Goal: Information Seeking & Learning: Find specific fact

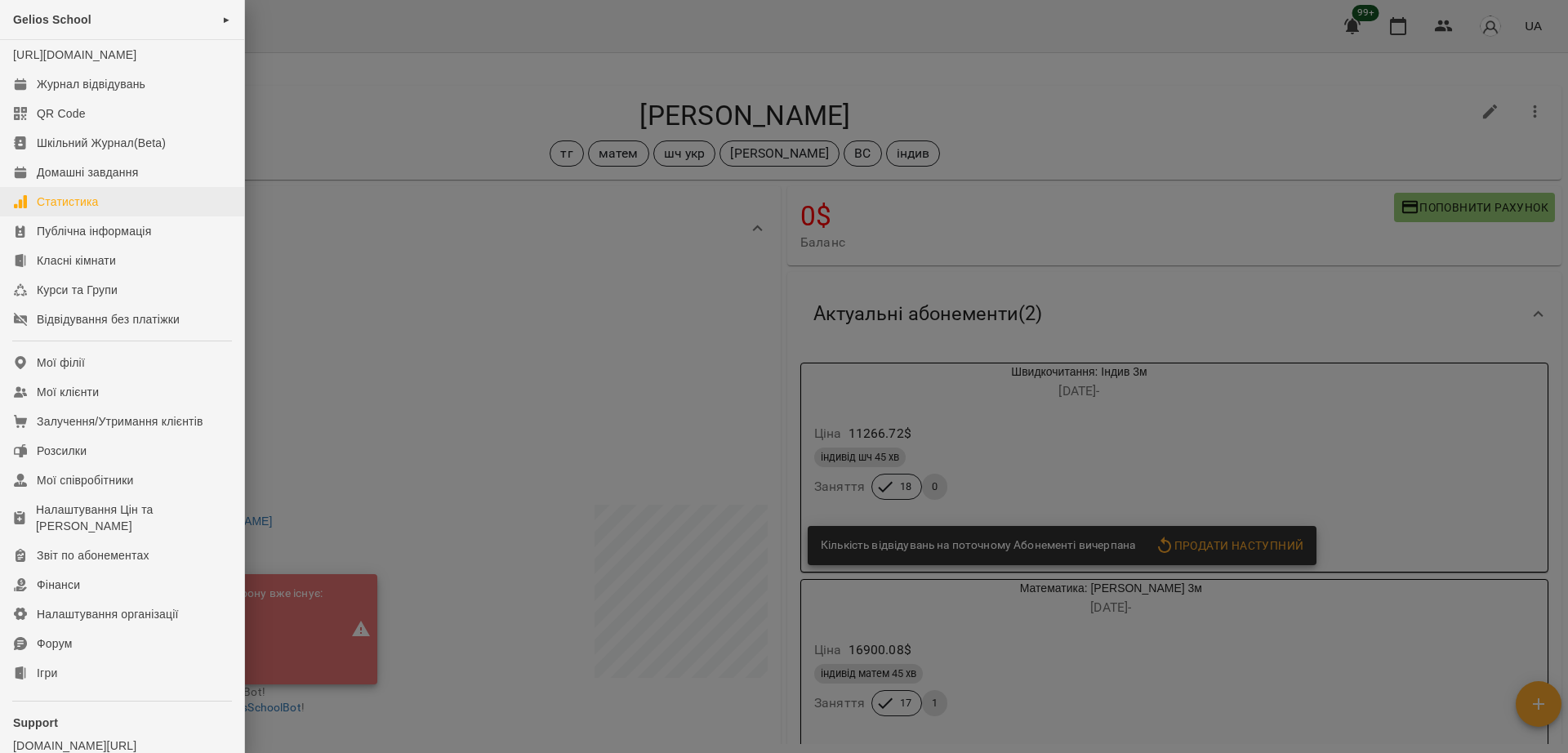
scroll to position [132, 0]
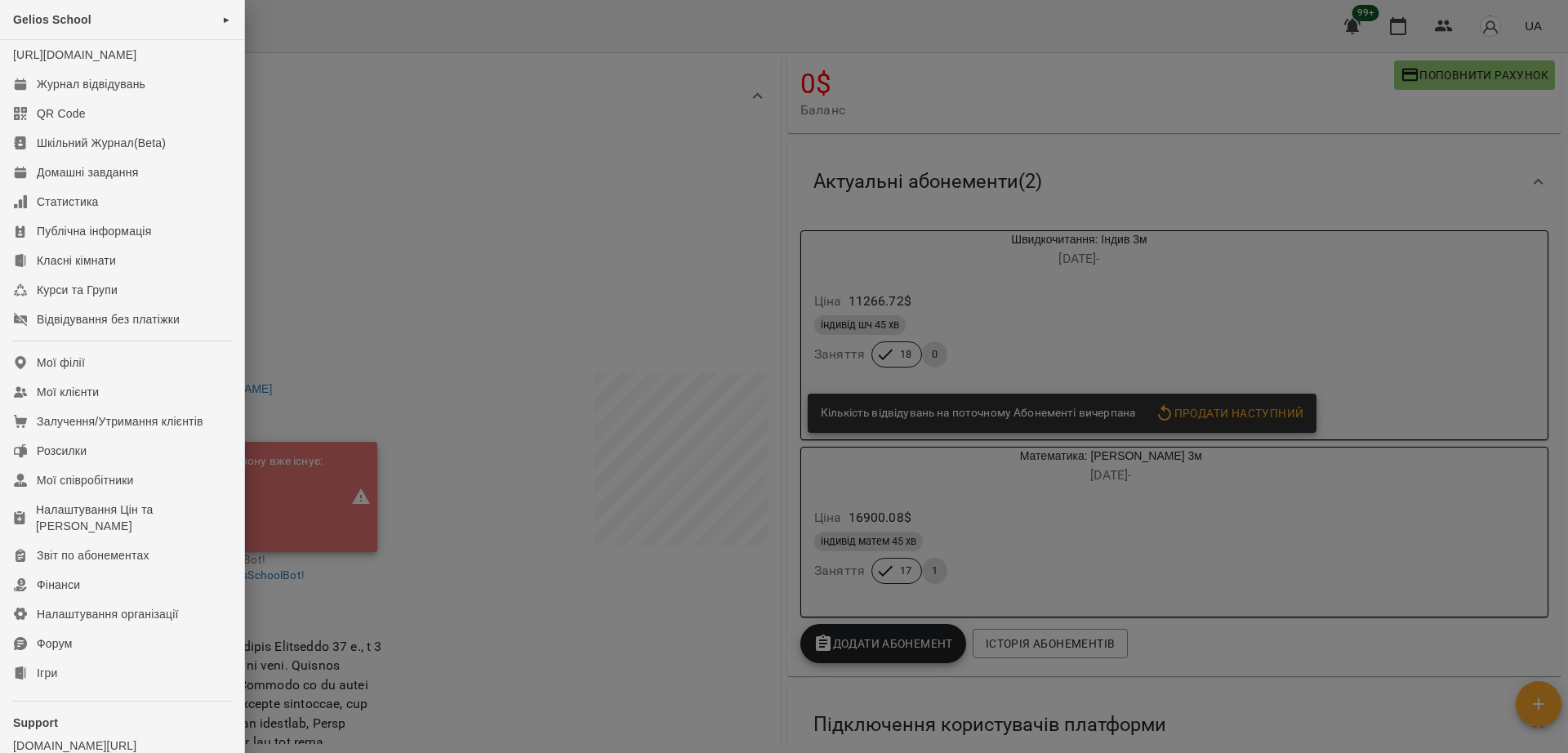
click at [328, 306] on div at bounding box center [784, 376] width 1568 height 753
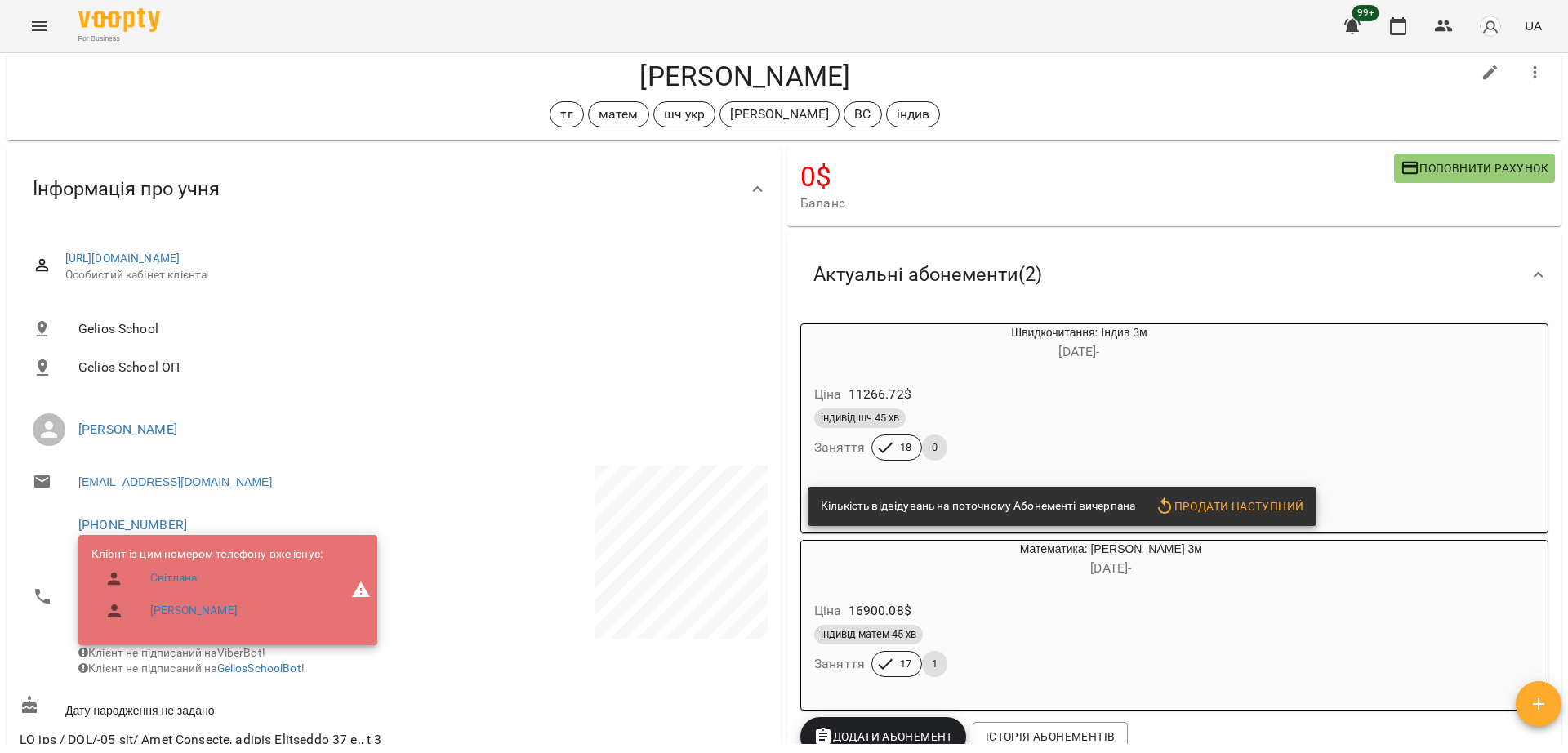
scroll to position [0, 0]
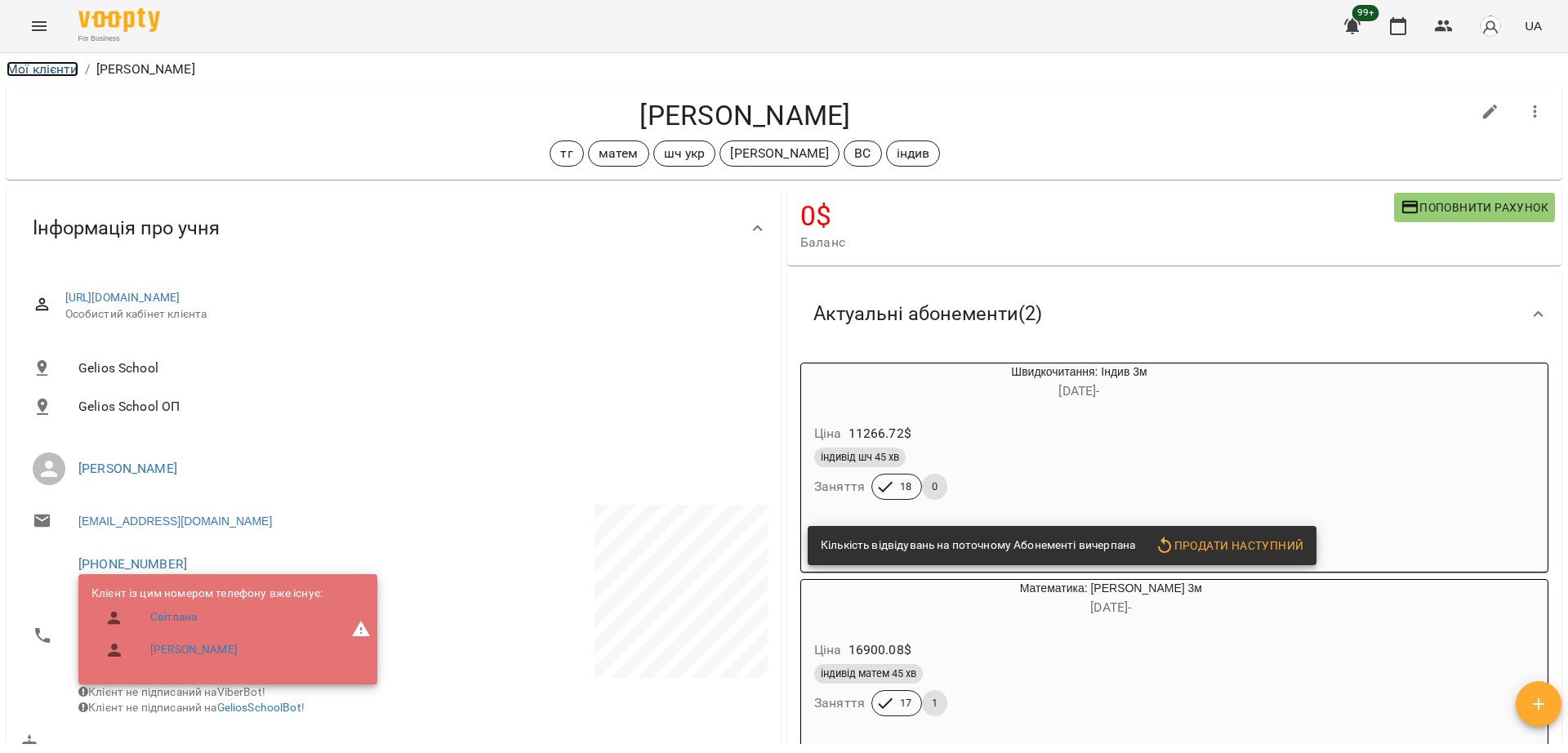
click at [41, 72] on link "Мої клієнти" at bounding box center [43, 69] width 72 height 15
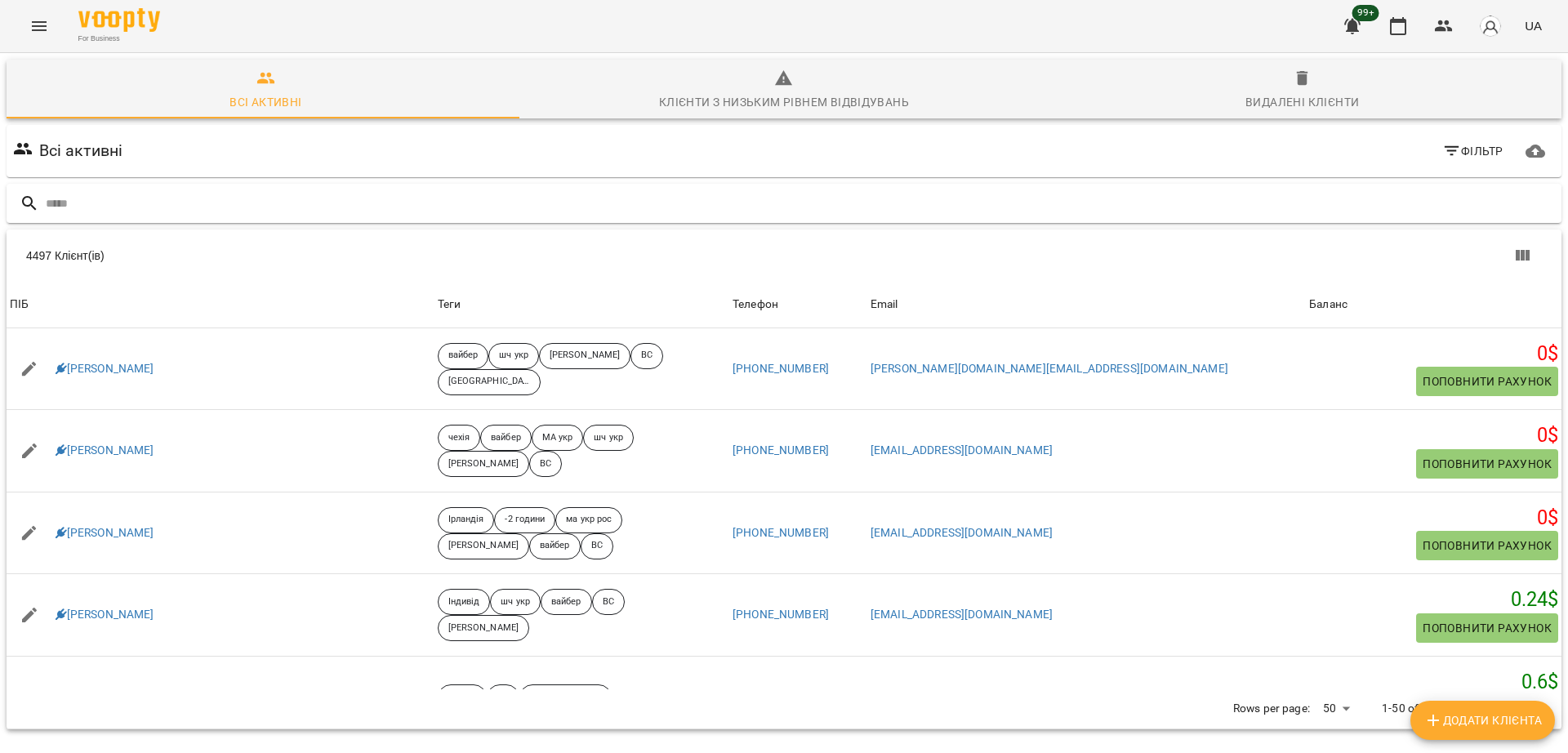
click at [220, 196] on input "text" at bounding box center [800, 203] width 1509 height 27
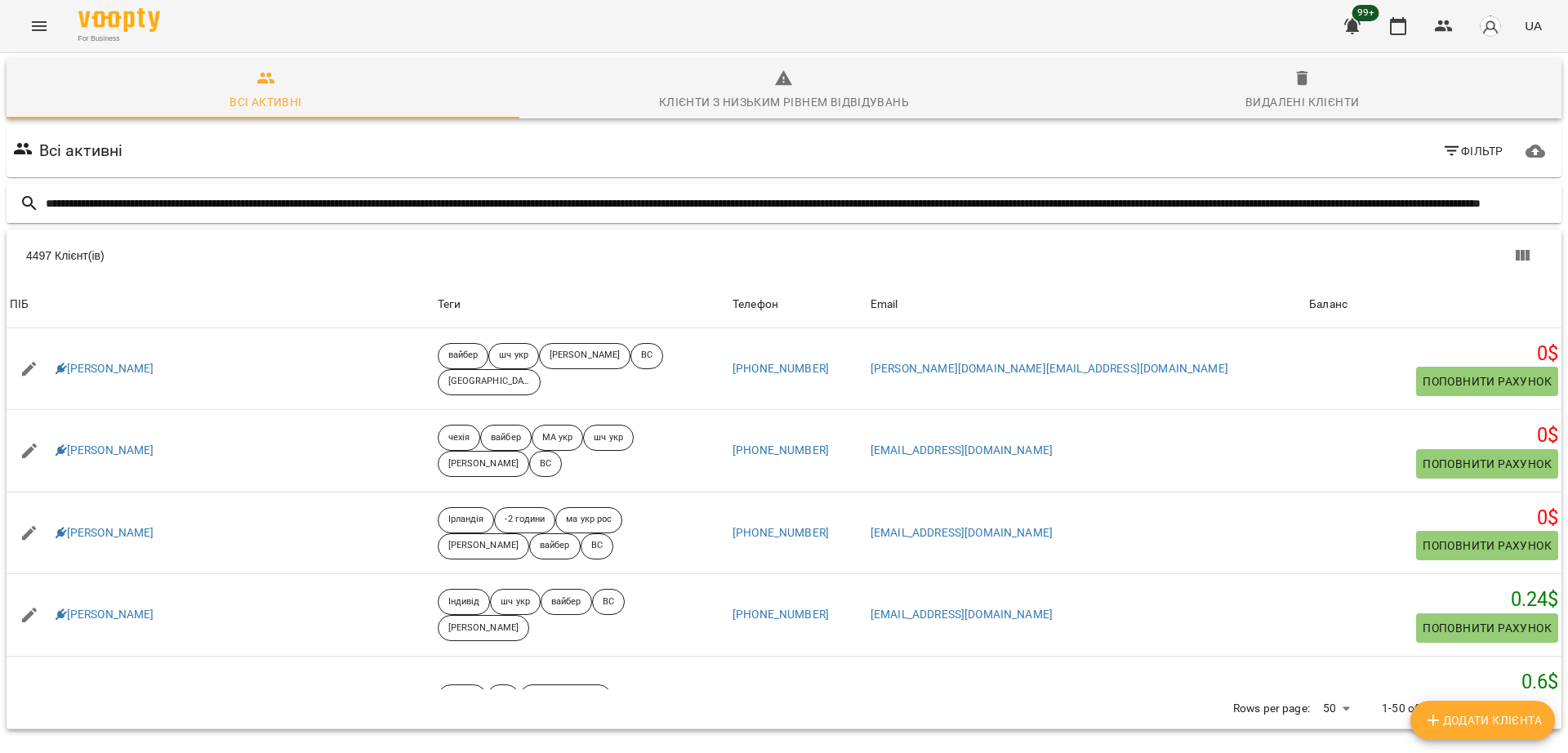
scroll to position [0, 690]
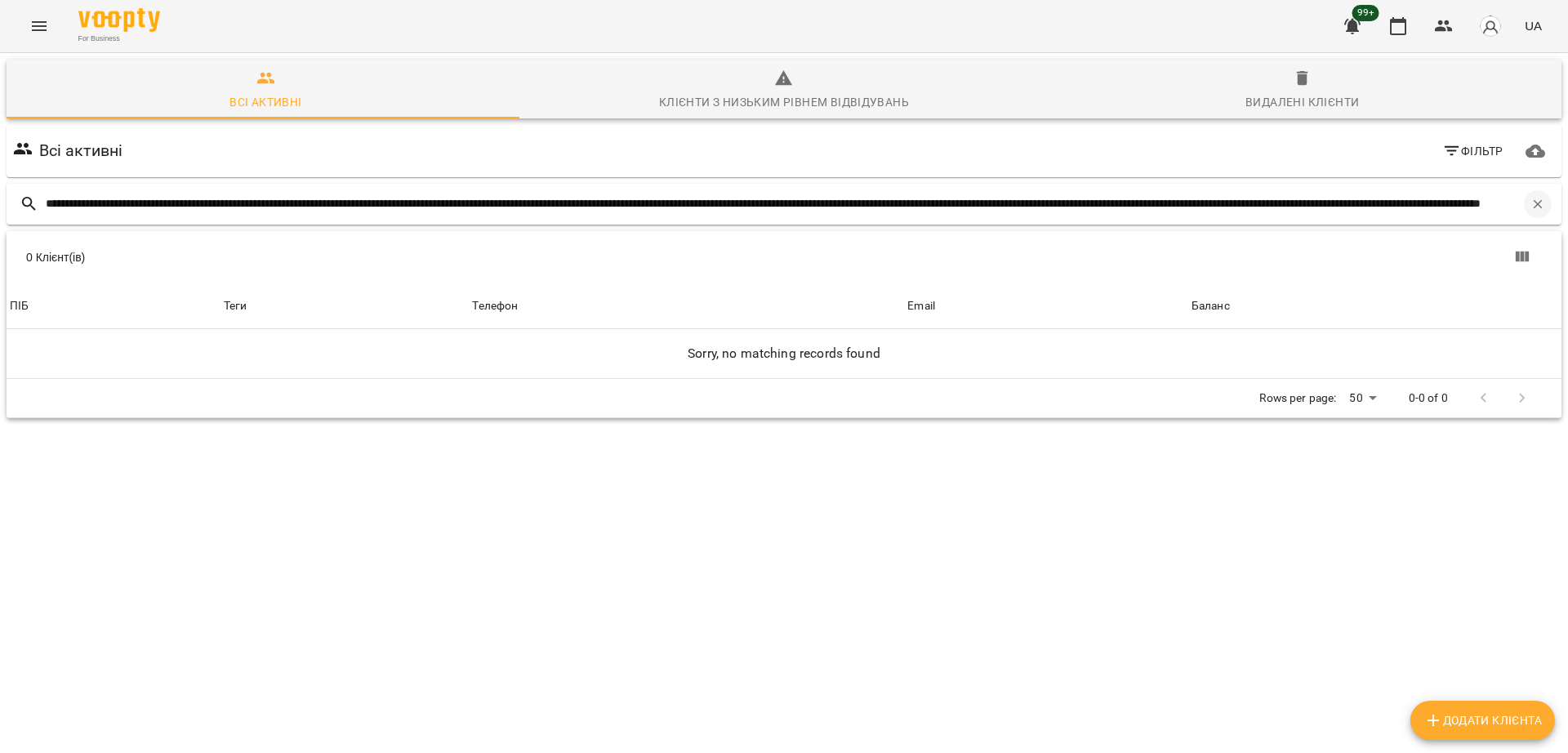
type input "**********"
click at [1530, 209] on icon "button" at bounding box center [1537, 204] width 15 height 15
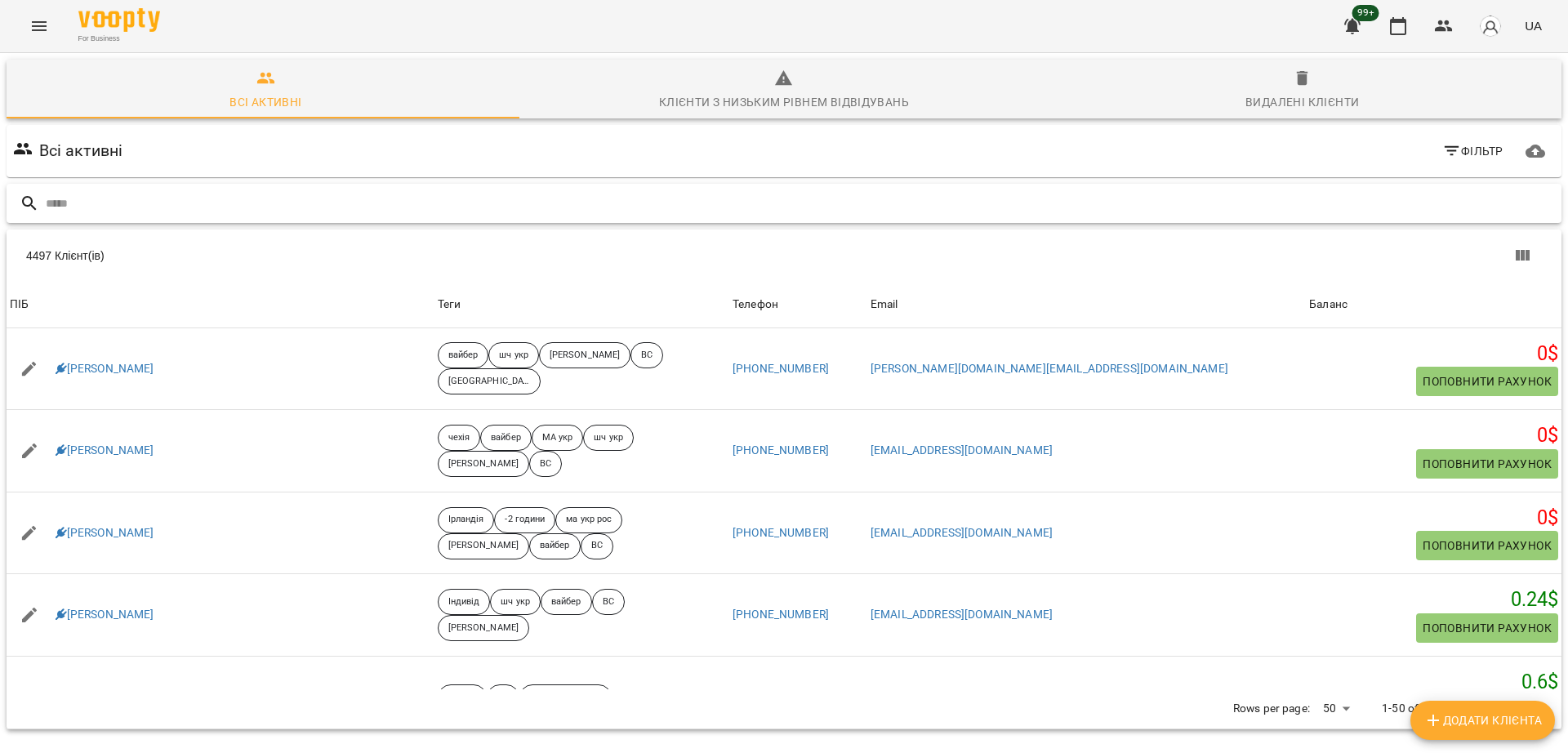
click at [423, 214] on input "text" at bounding box center [792, 203] width 1493 height 27
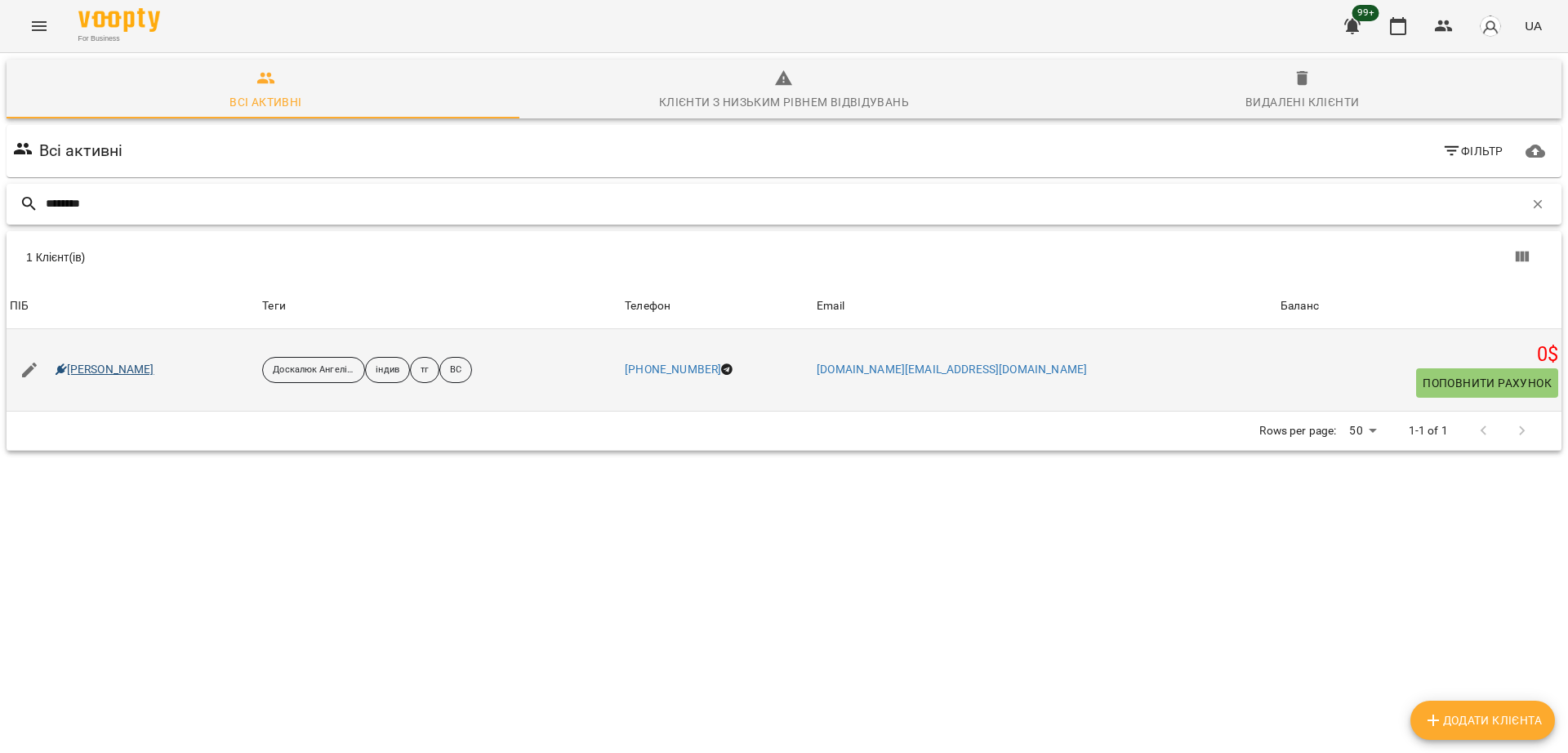
type input "********"
click at [120, 369] on link "[PERSON_NAME]" at bounding box center [105, 370] width 99 height 16
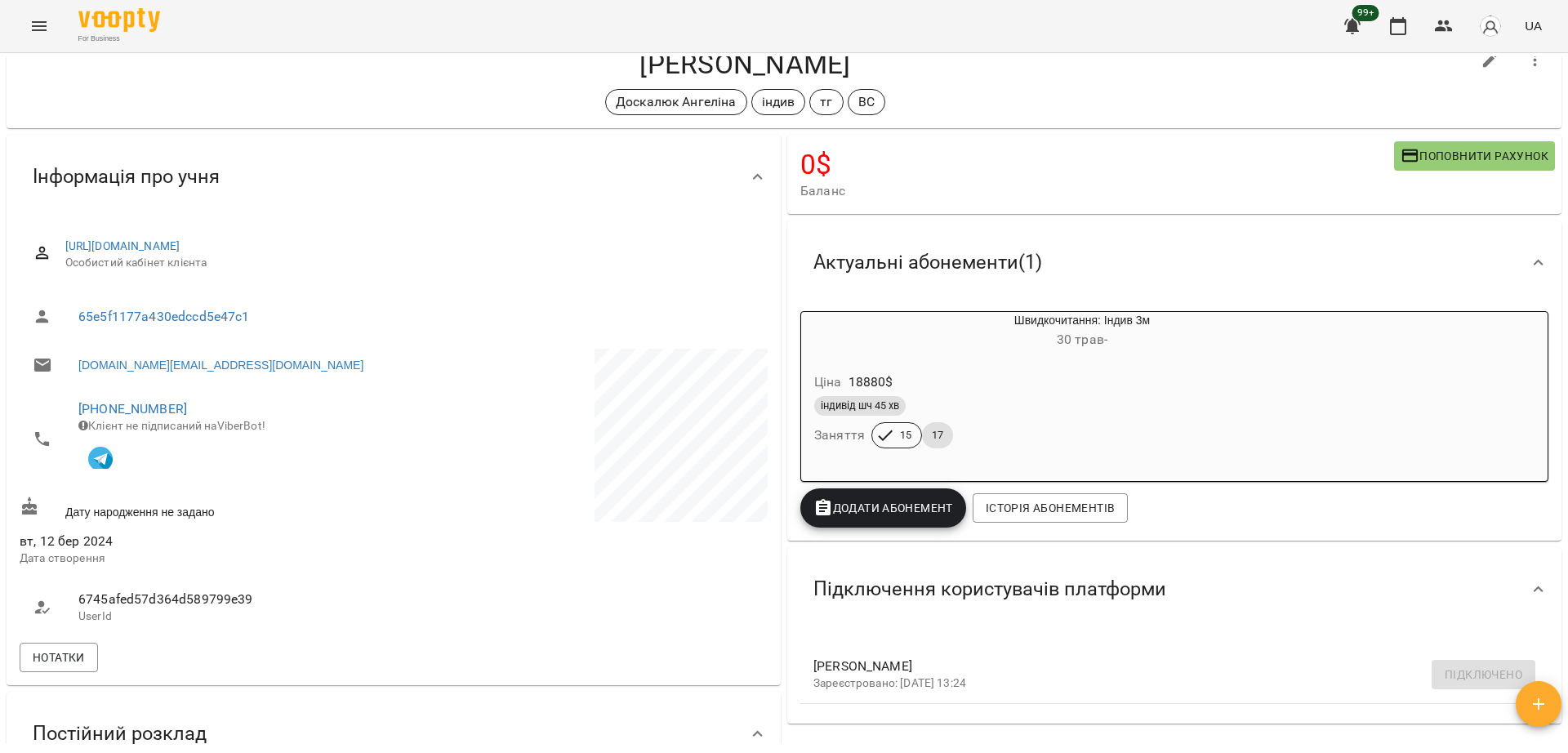
scroll to position [51, 0]
drag, startPoint x: 620, startPoint y: 66, endPoint x: 832, endPoint y: 94, distance: 213.8
click at [832, 94] on div "Тімур Захарчук Доскалюк Ангеліна індив тг ВС" at bounding box center [745, 81] width 1451 height 68
copy div "Тімур Захарчук Доскалюк Ангеліна індив тг ВС"
click at [147, 411] on link "[PHONE_NUMBER]" at bounding box center [132, 410] width 109 height 15
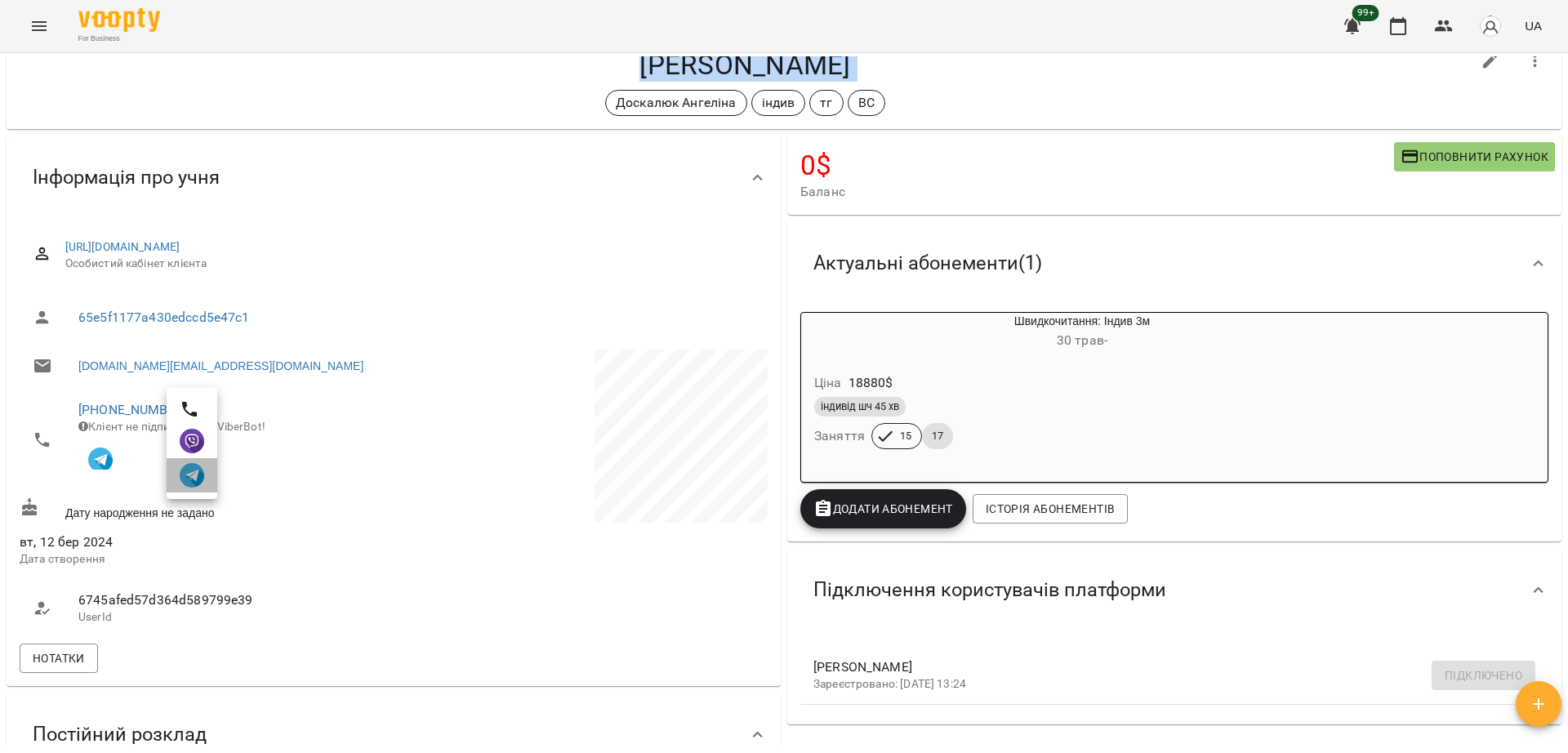
click at [197, 475] on img at bounding box center [192, 475] width 25 height 25
select select "******"
select select "*********"
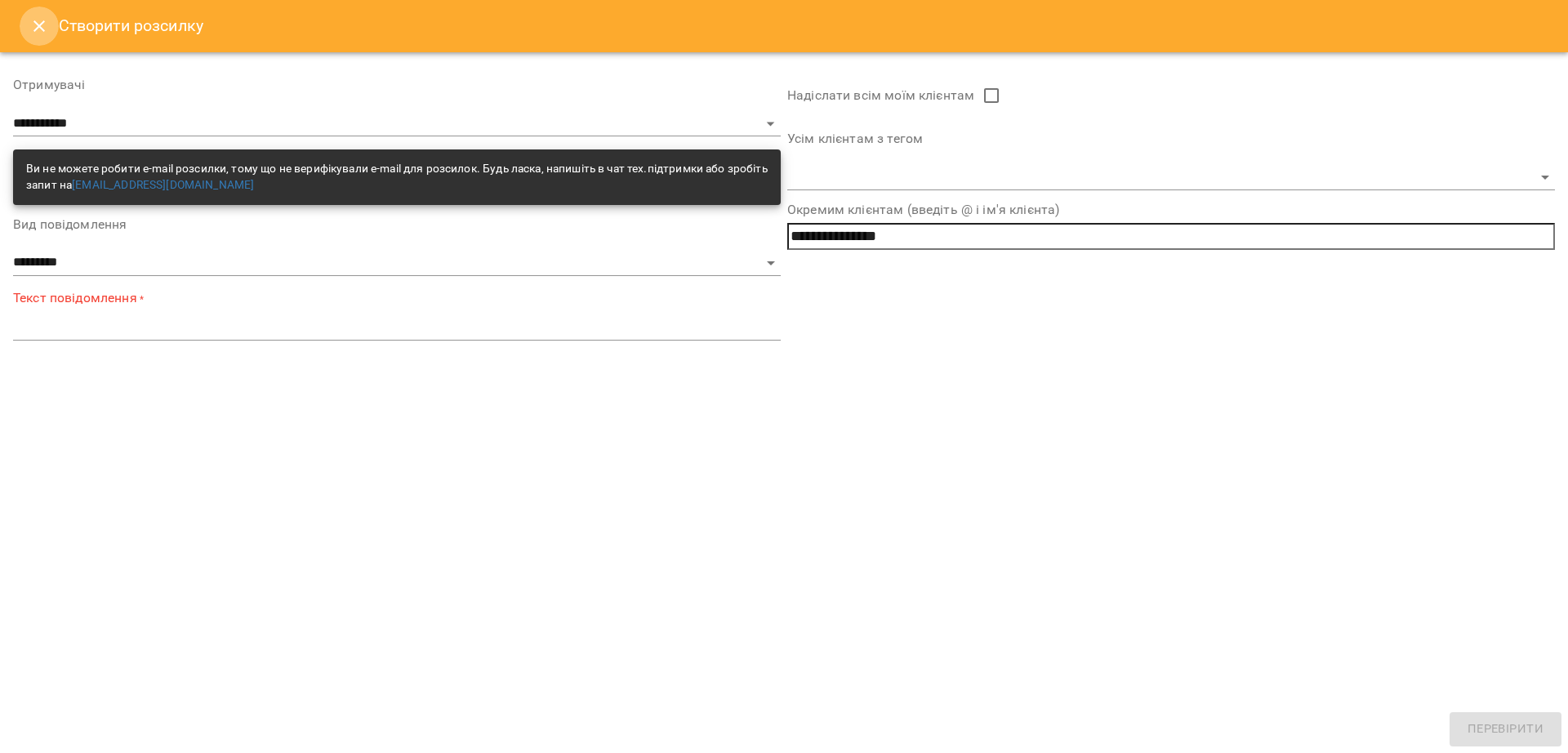
click at [33, 25] on icon "Close" at bounding box center [39, 26] width 20 height 20
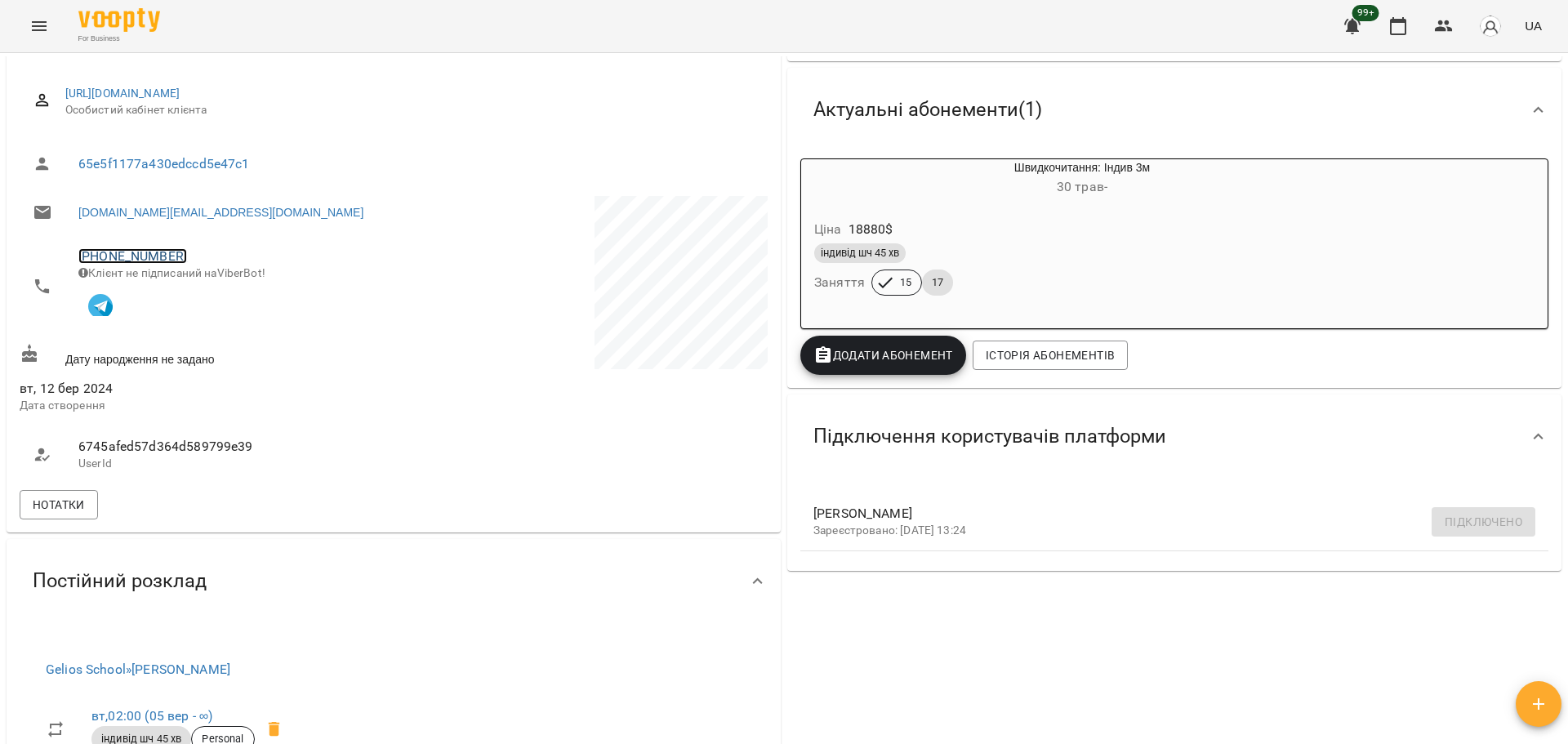
scroll to position [0, 0]
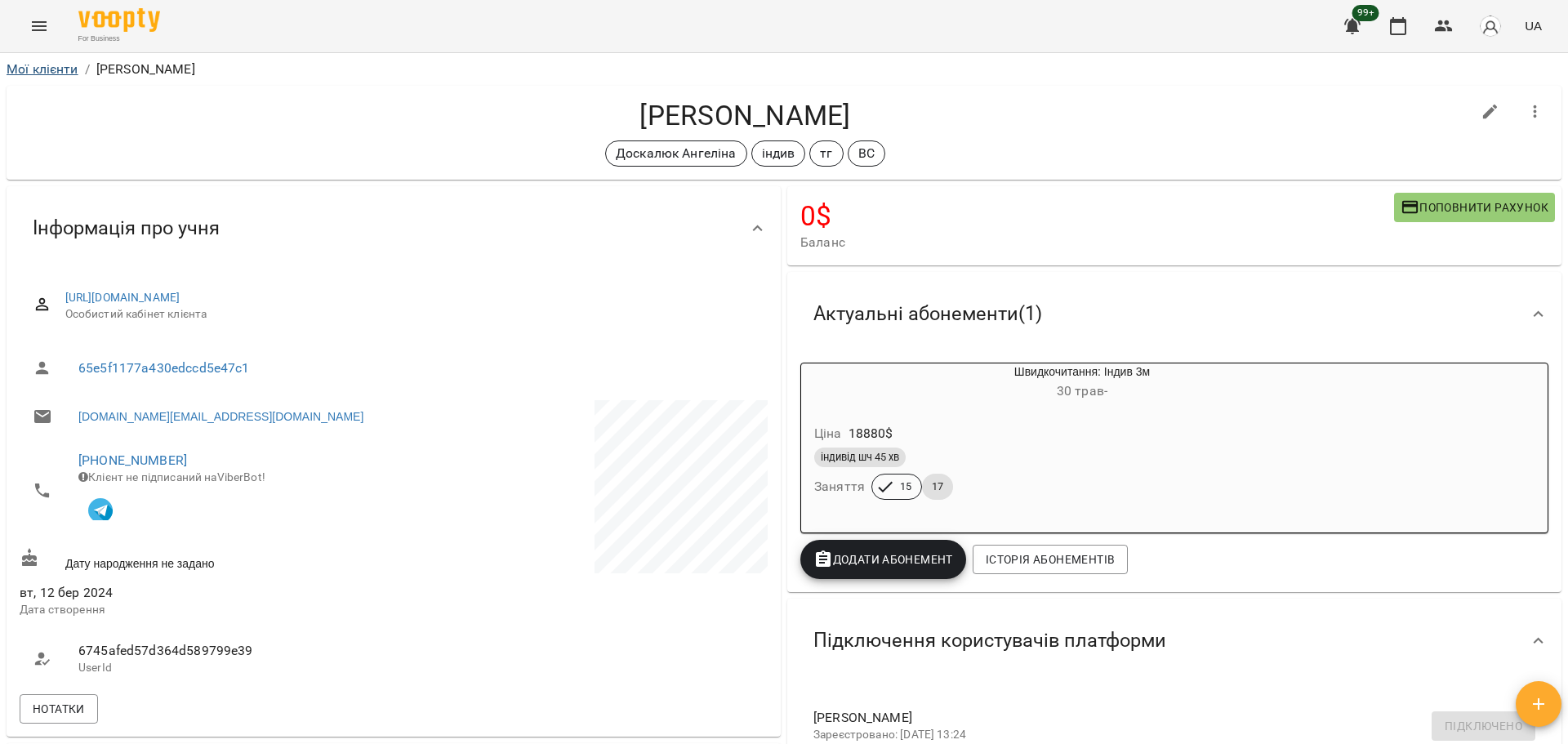
drag, startPoint x: 61, startPoint y: 77, endPoint x: 50, endPoint y: 68, distance: 14.2
click at [50, 68] on li "Мої клієнти" at bounding box center [43, 69] width 72 height 20
click at [50, 68] on link "Мої клієнти" at bounding box center [43, 69] width 72 height 15
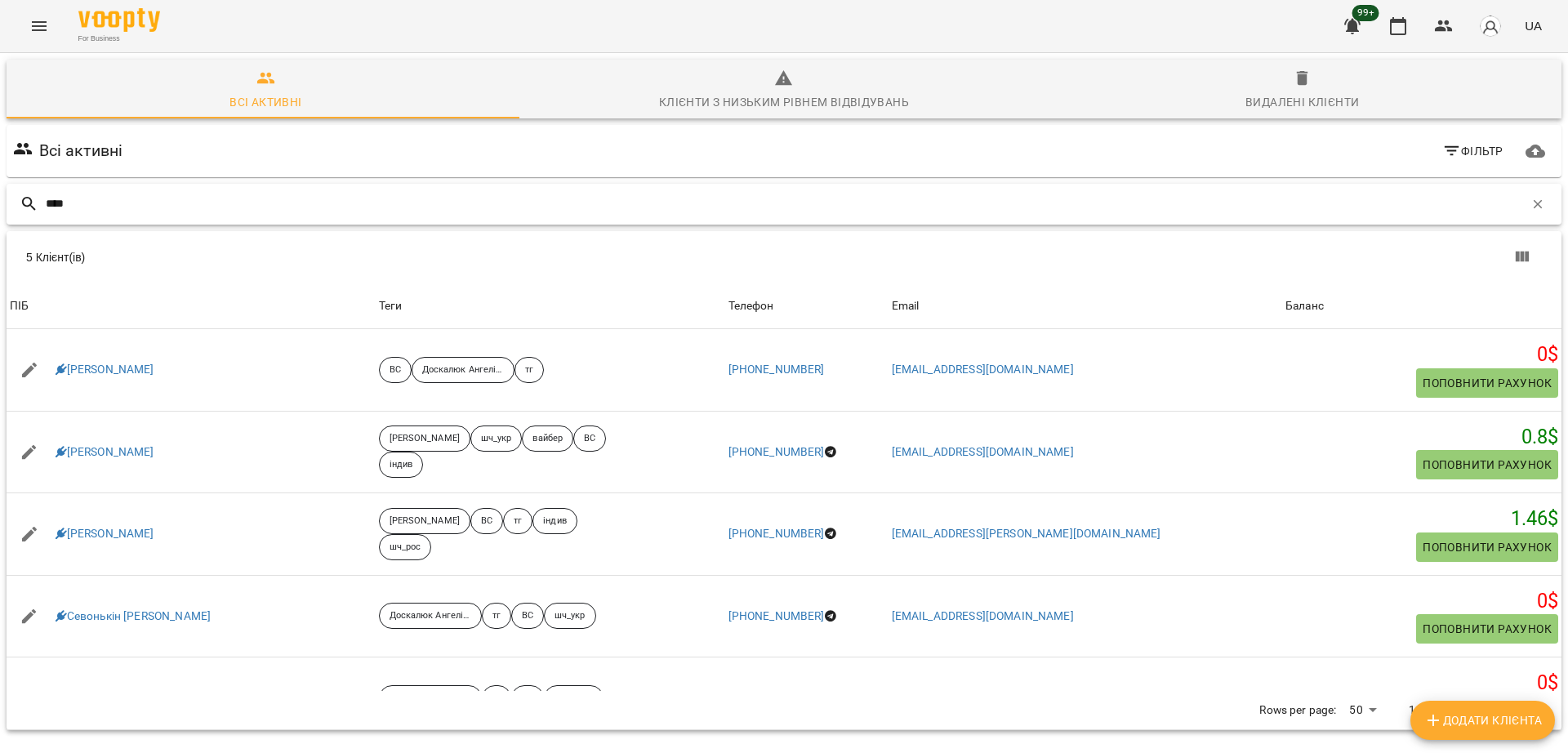
drag, startPoint x: 97, startPoint y: 144, endPoint x: 0, endPoint y: 111, distance: 102.5
click at [0, 111] on div "Всі активні Клієнти з низьким рівнем відвідувань Видалені клієнти Всі активні Ф…" at bounding box center [784, 452] width 1574 height 804
paste input "*******"
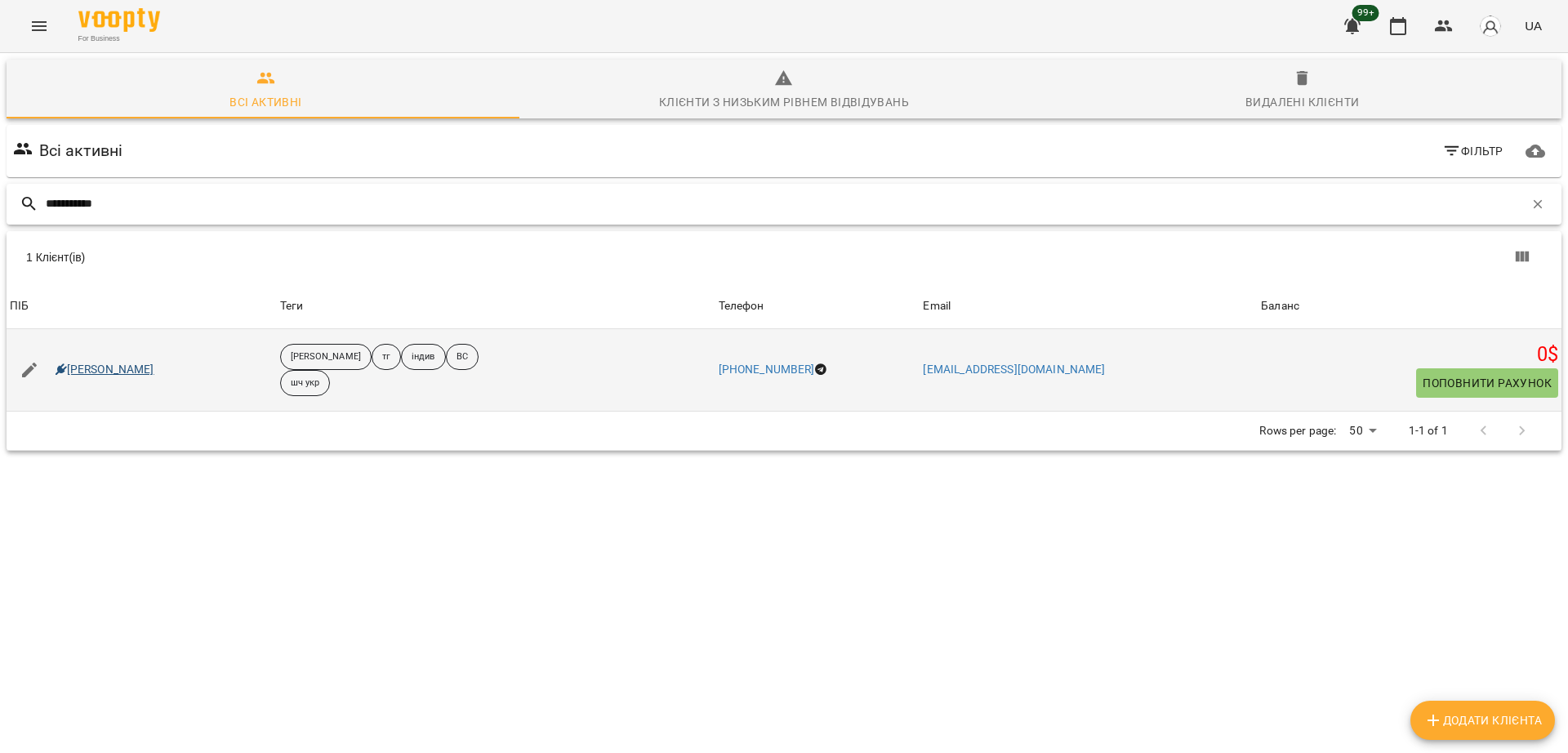
type input "**********"
click at [146, 362] on link "Маріношенко Прохор" at bounding box center [105, 370] width 99 height 16
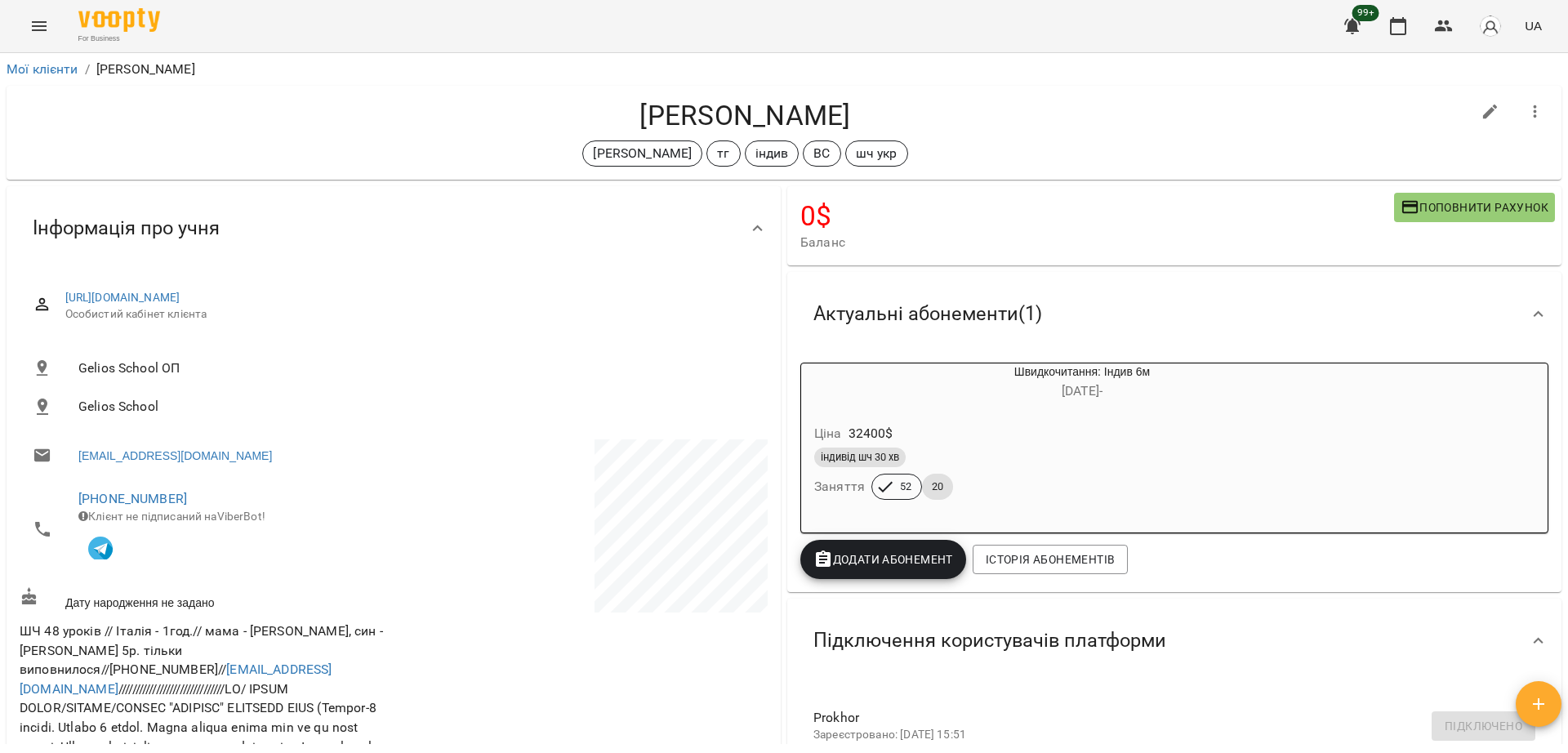
click at [408, 439] on p at bounding box center [582, 528] width 370 height 179
drag, startPoint x: 394, startPoint y: 403, endPoint x: 408, endPoint y: 439, distance: 38.6
click at [408, 439] on p at bounding box center [582, 528] width 370 height 179
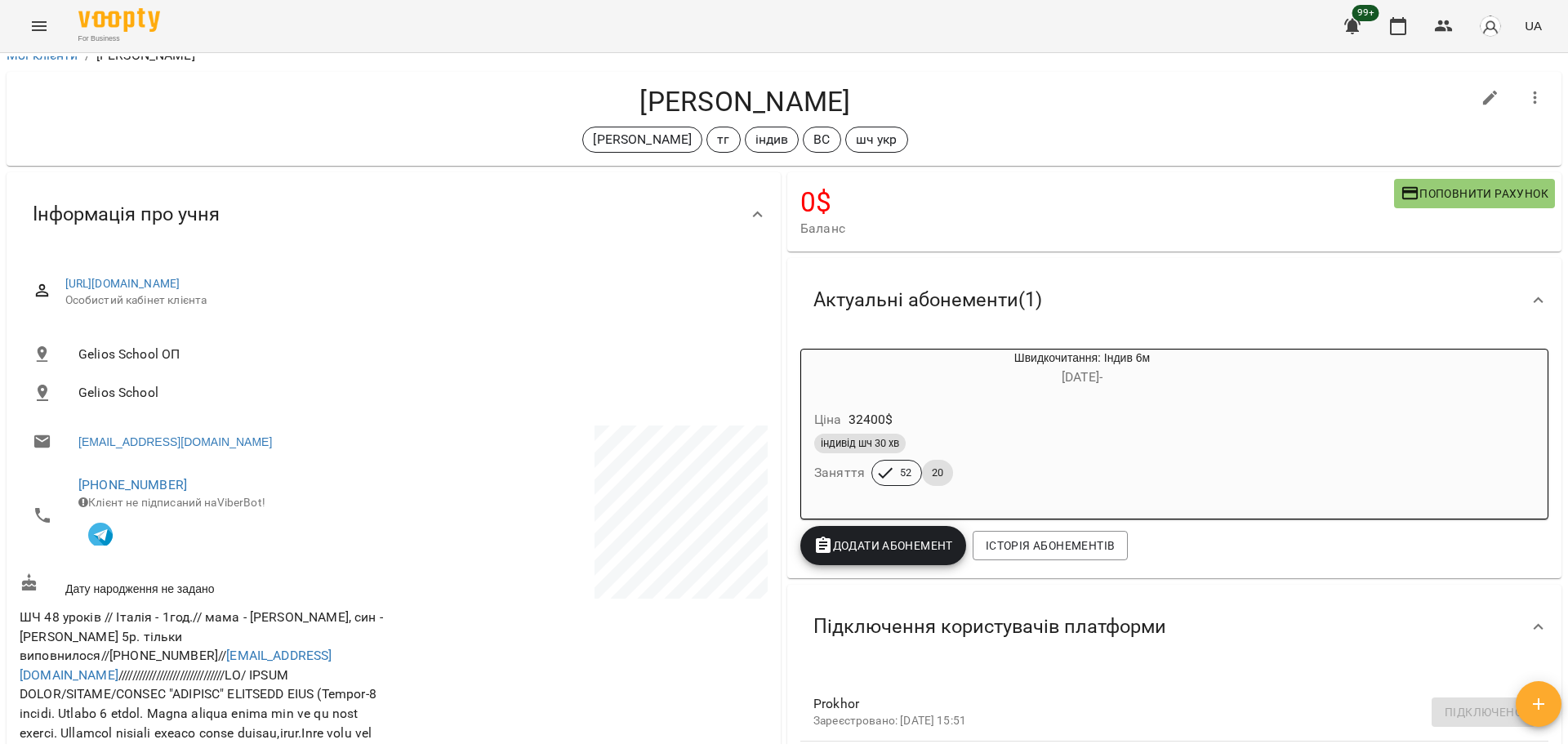
click at [87, 142] on div "Оксана Михайлишин тг індив ВС шч укр" at bounding box center [745, 140] width 1451 height 26
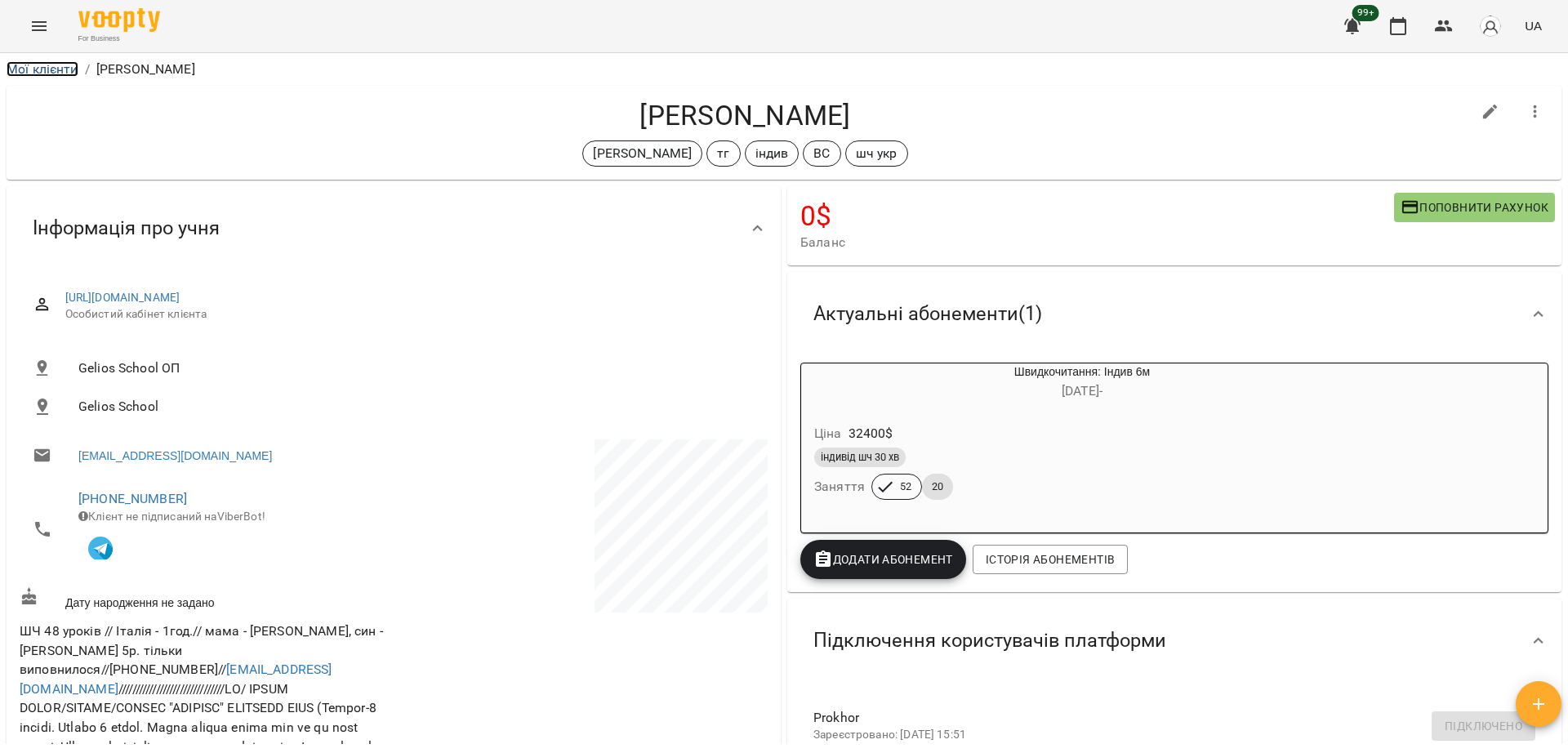
click at [52, 63] on link "Мої клієнти" at bounding box center [43, 69] width 72 height 15
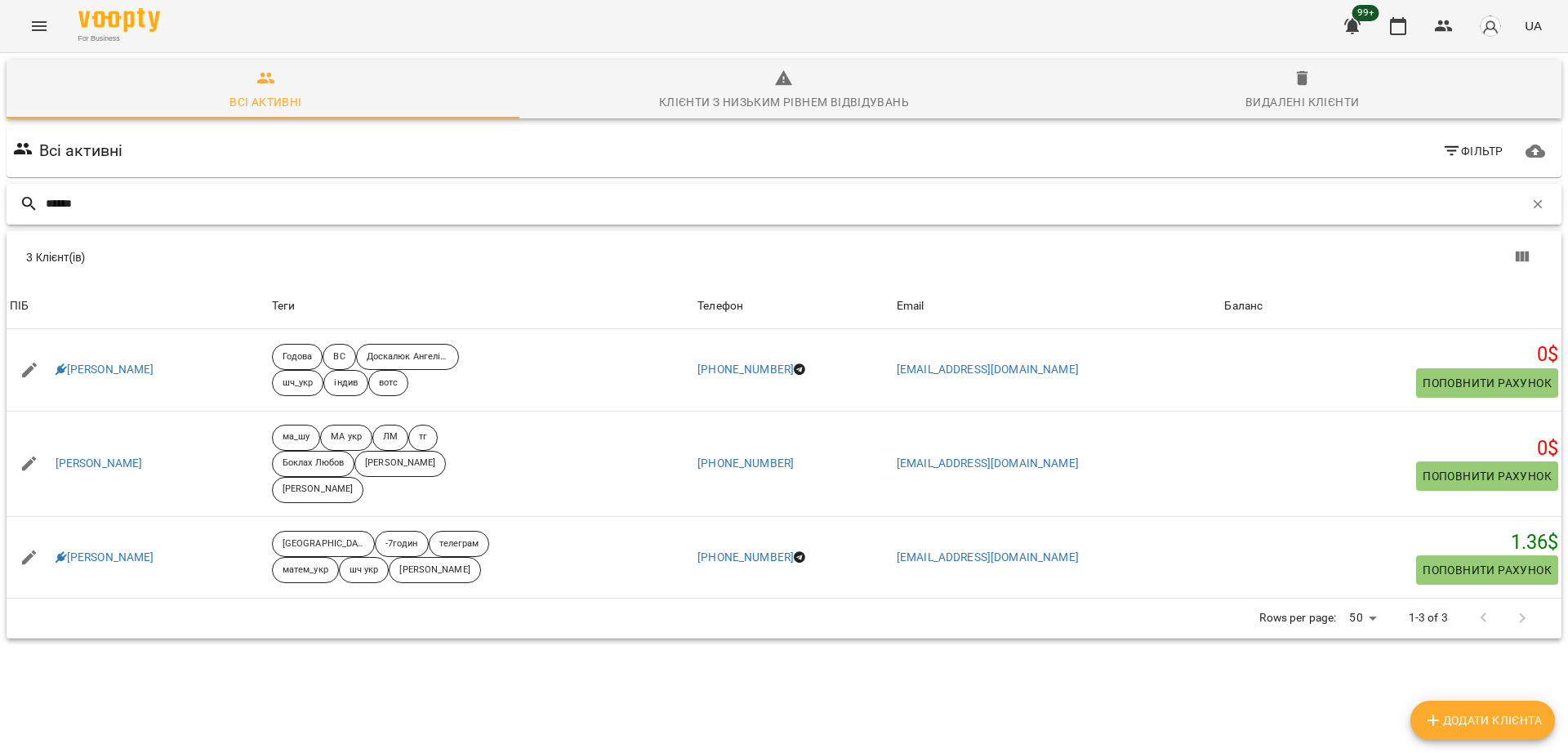
paste input "**"
drag, startPoint x: 148, startPoint y: 199, endPoint x: 0, endPoint y: 136, distance: 160.9
click at [0, 136] on div "Всі активні Клієнти з низьким рівнем відвідувань Видалені клієнти Всі активні Ф…" at bounding box center [784, 406] width 1574 height 713
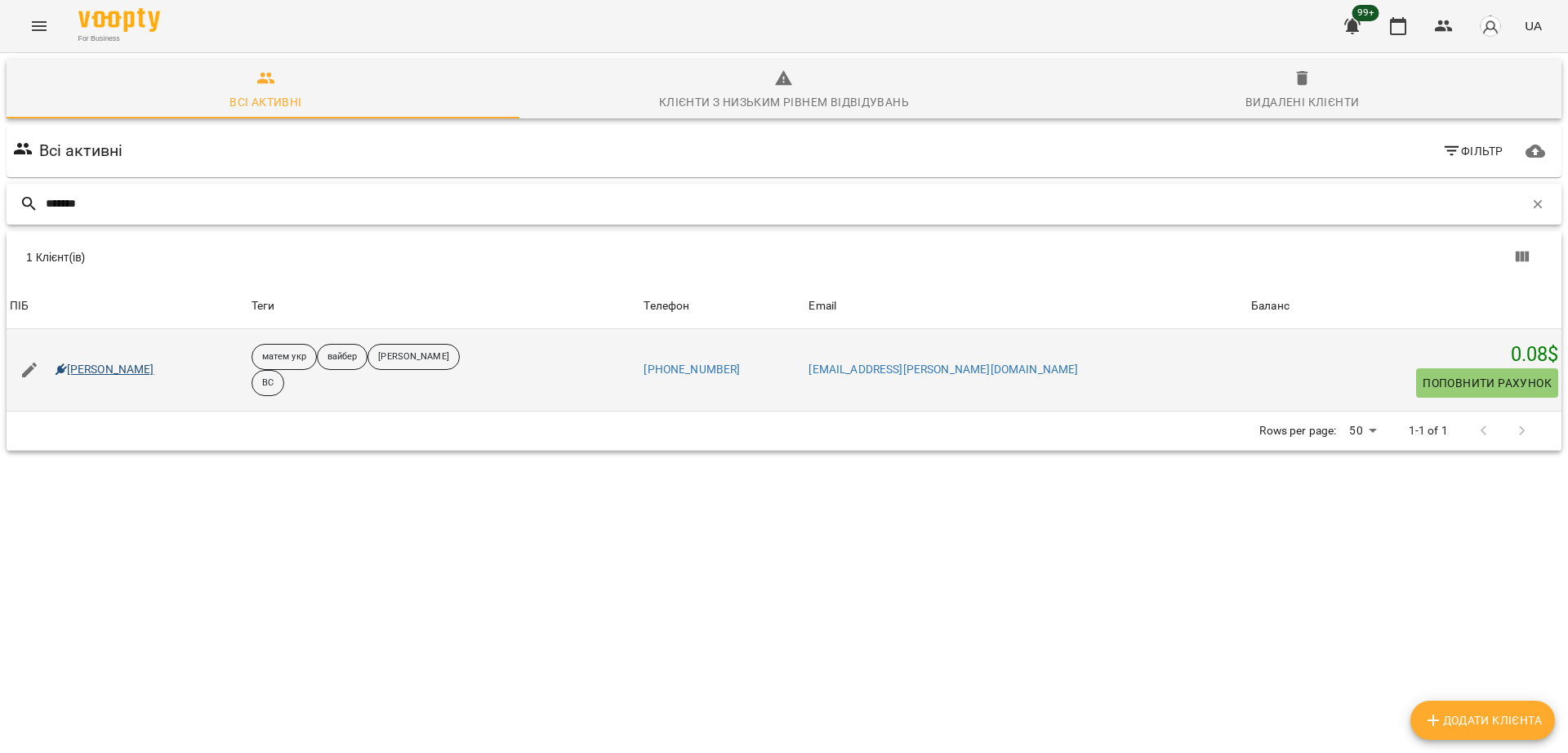
type input "*******"
click at [99, 364] on link "Дєрягін Максим Валерійович" at bounding box center [105, 370] width 99 height 16
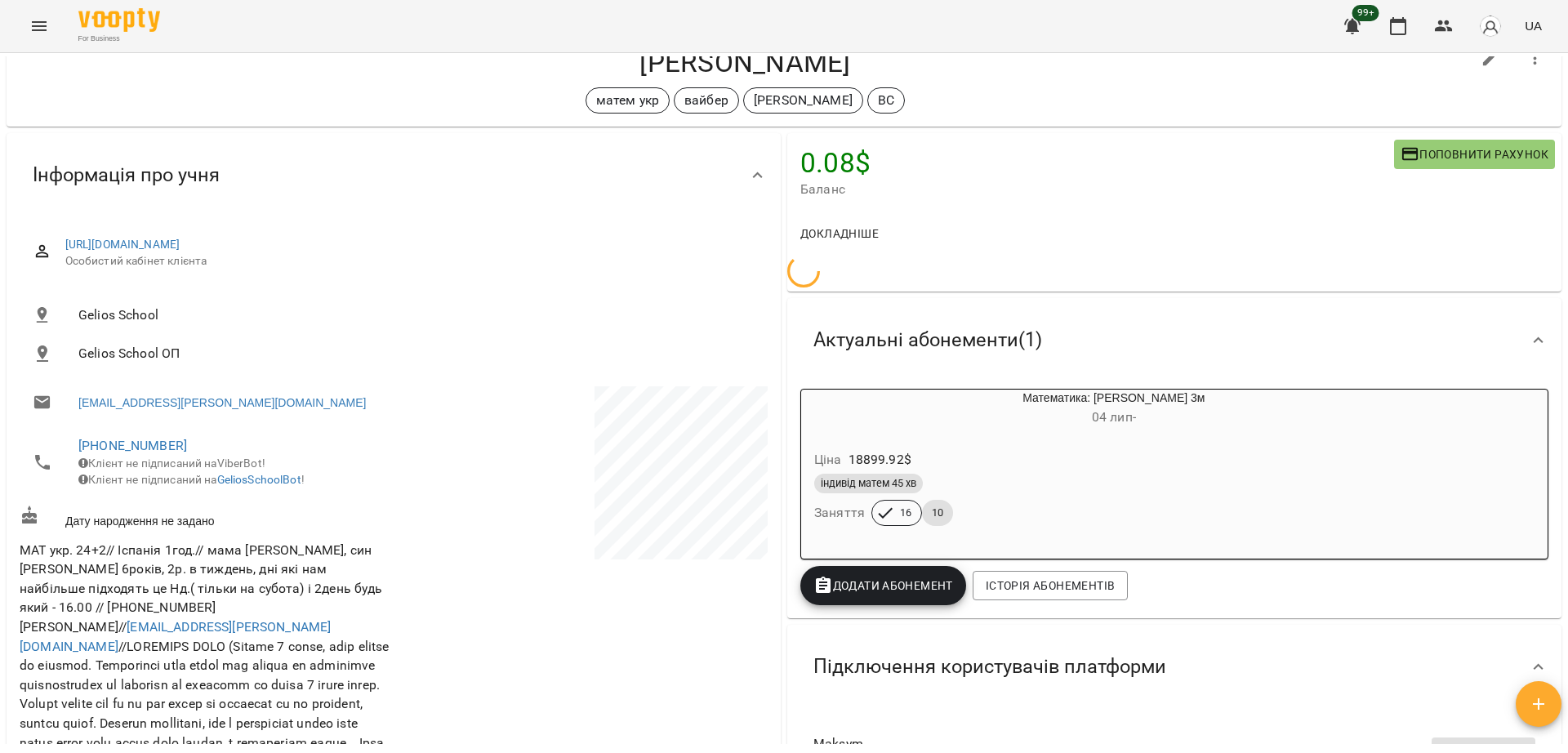
scroll to position [55, 0]
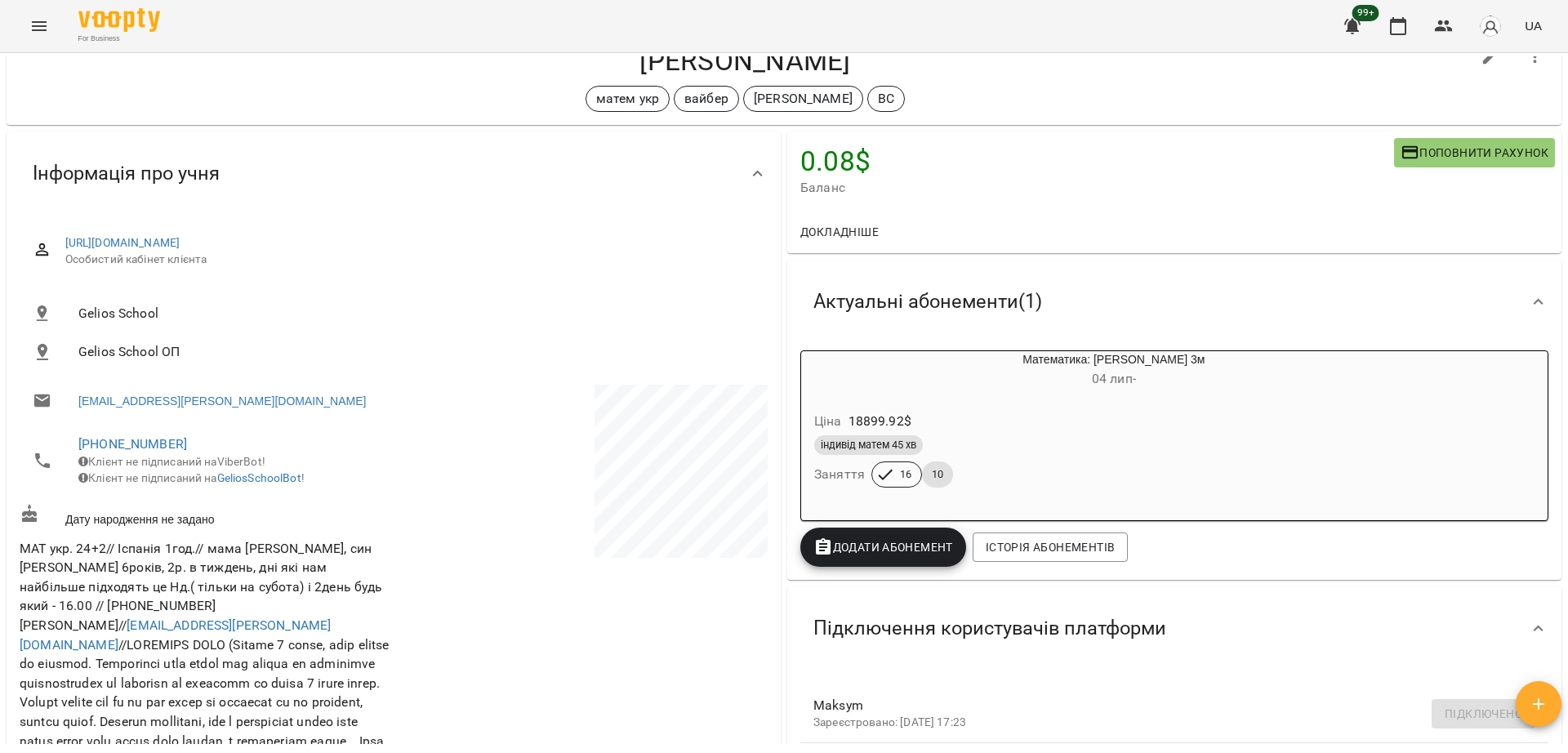
click at [177, 106] on div "матем укр вайбер Сорока Христина ВС" at bounding box center [745, 99] width 1451 height 26
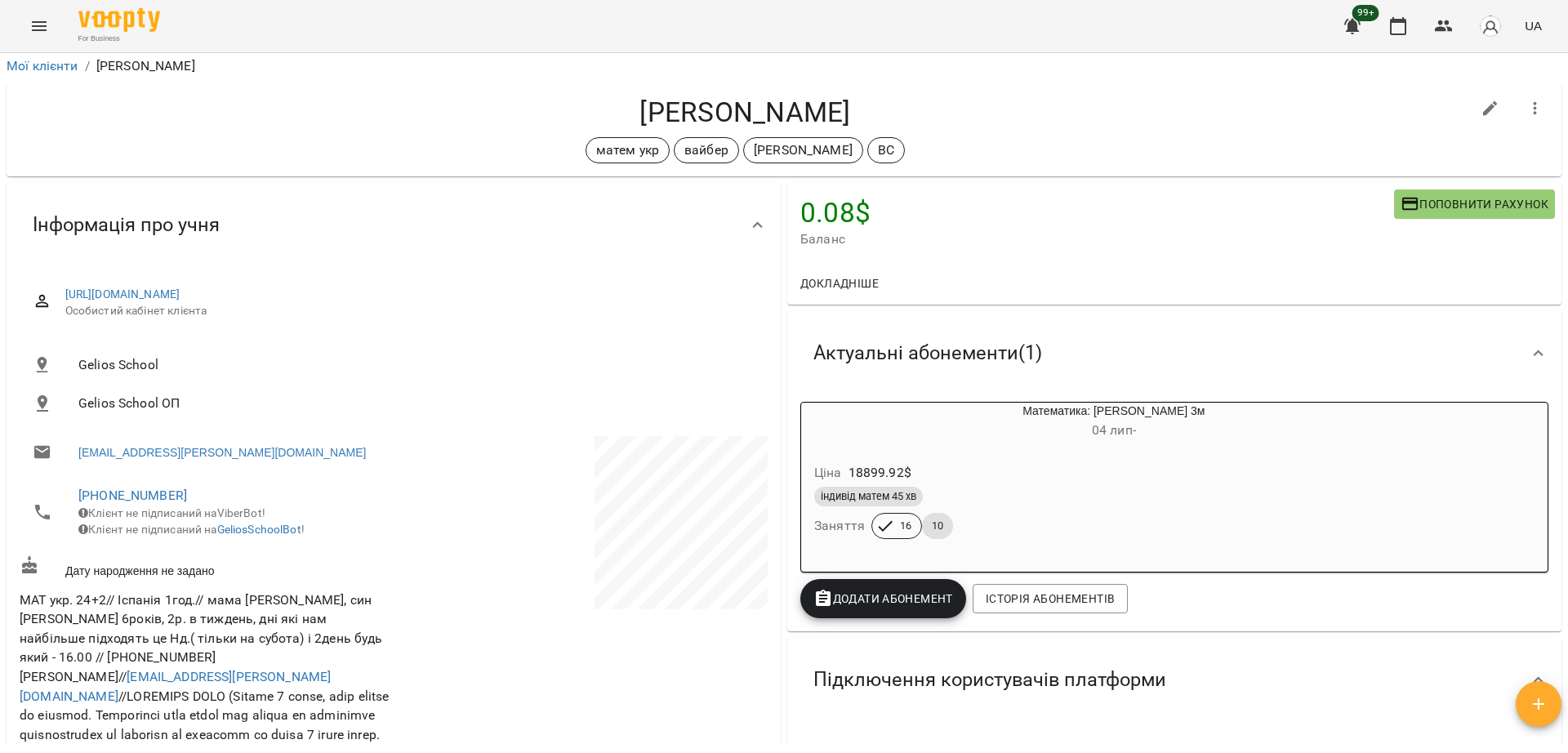
scroll to position [0, 0]
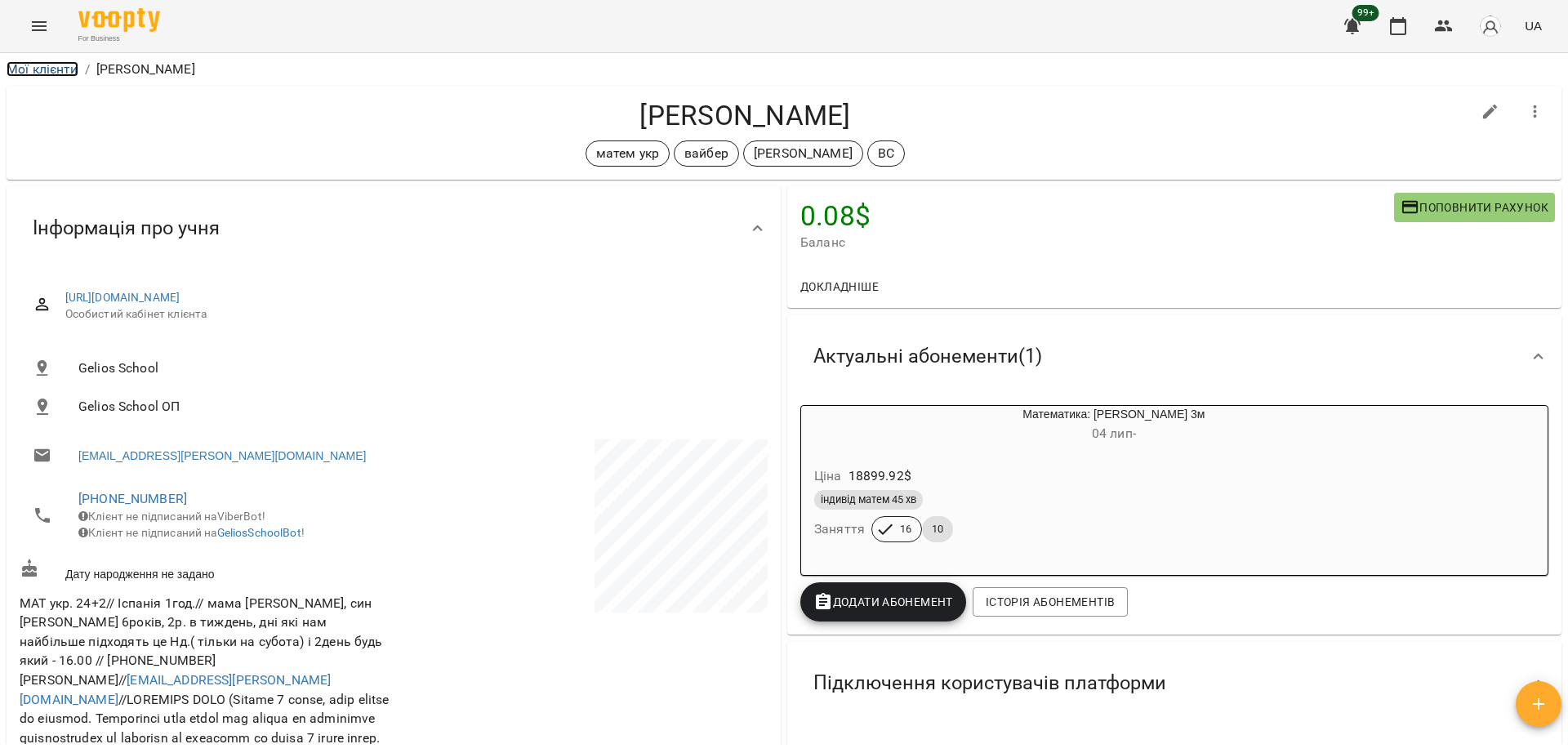
click at [63, 63] on link "Мої клієнти" at bounding box center [43, 69] width 72 height 15
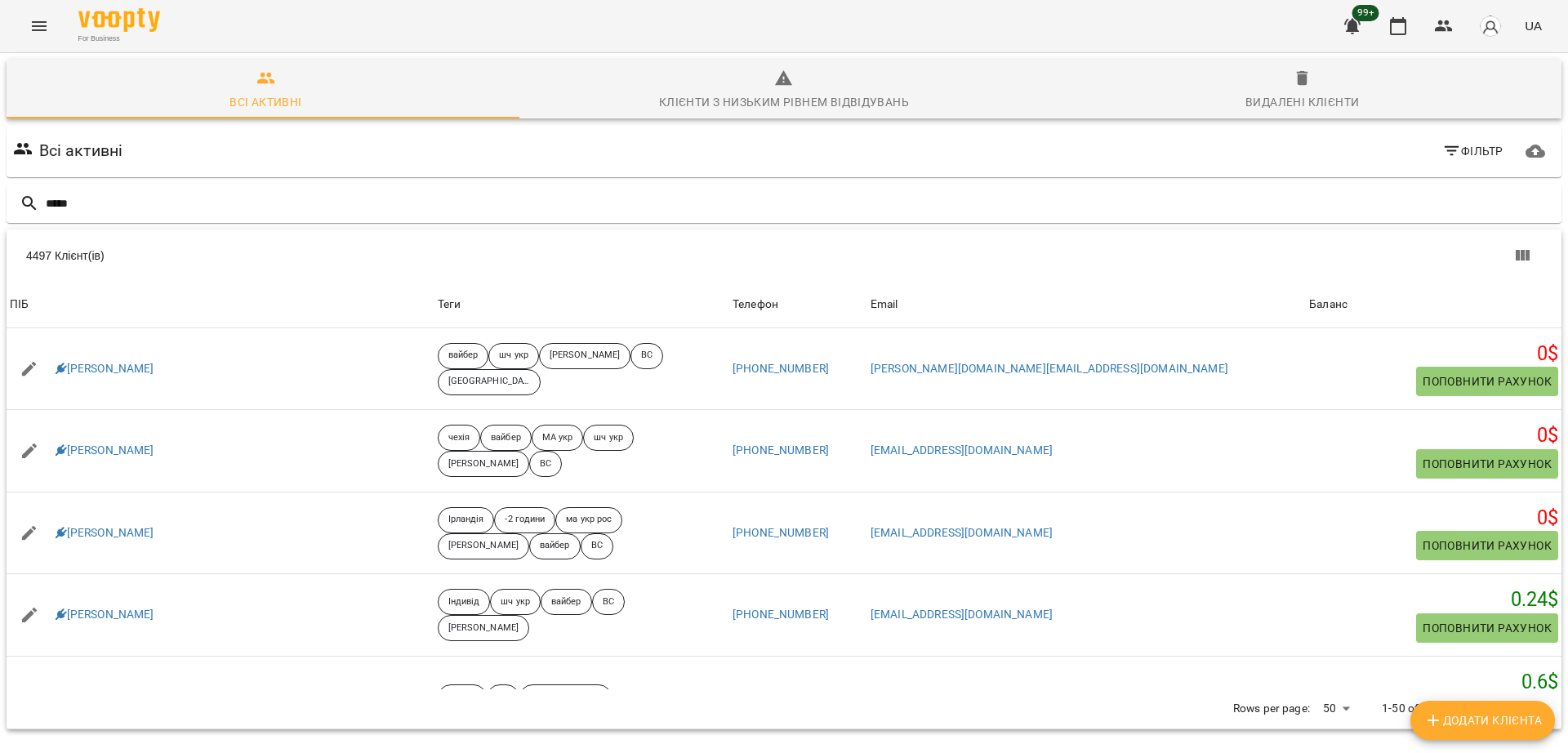
click at [192, 211] on input "*****" at bounding box center [800, 203] width 1509 height 27
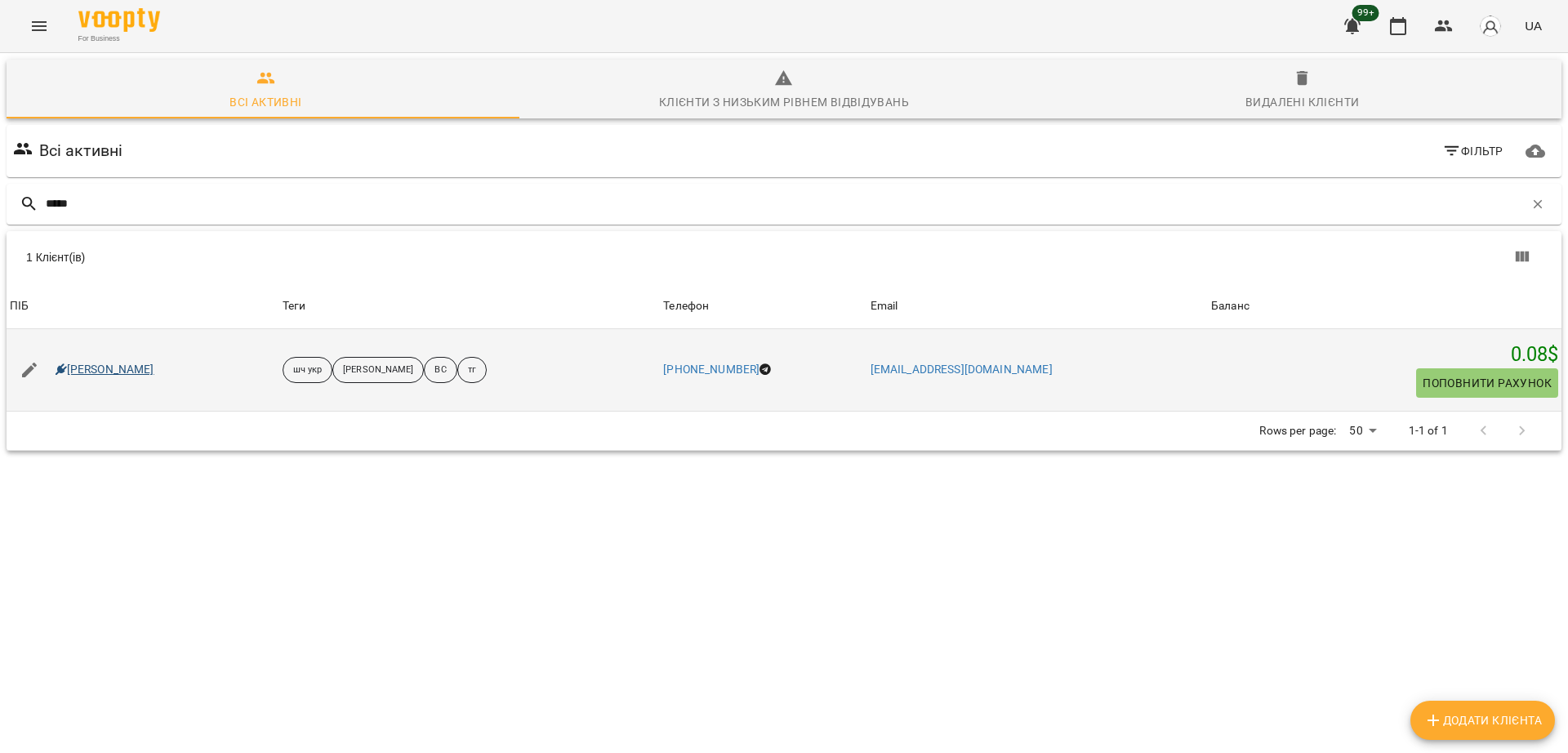
type input "*****"
click at [104, 367] on link "Винар Ярина" at bounding box center [105, 370] width 99 height 16
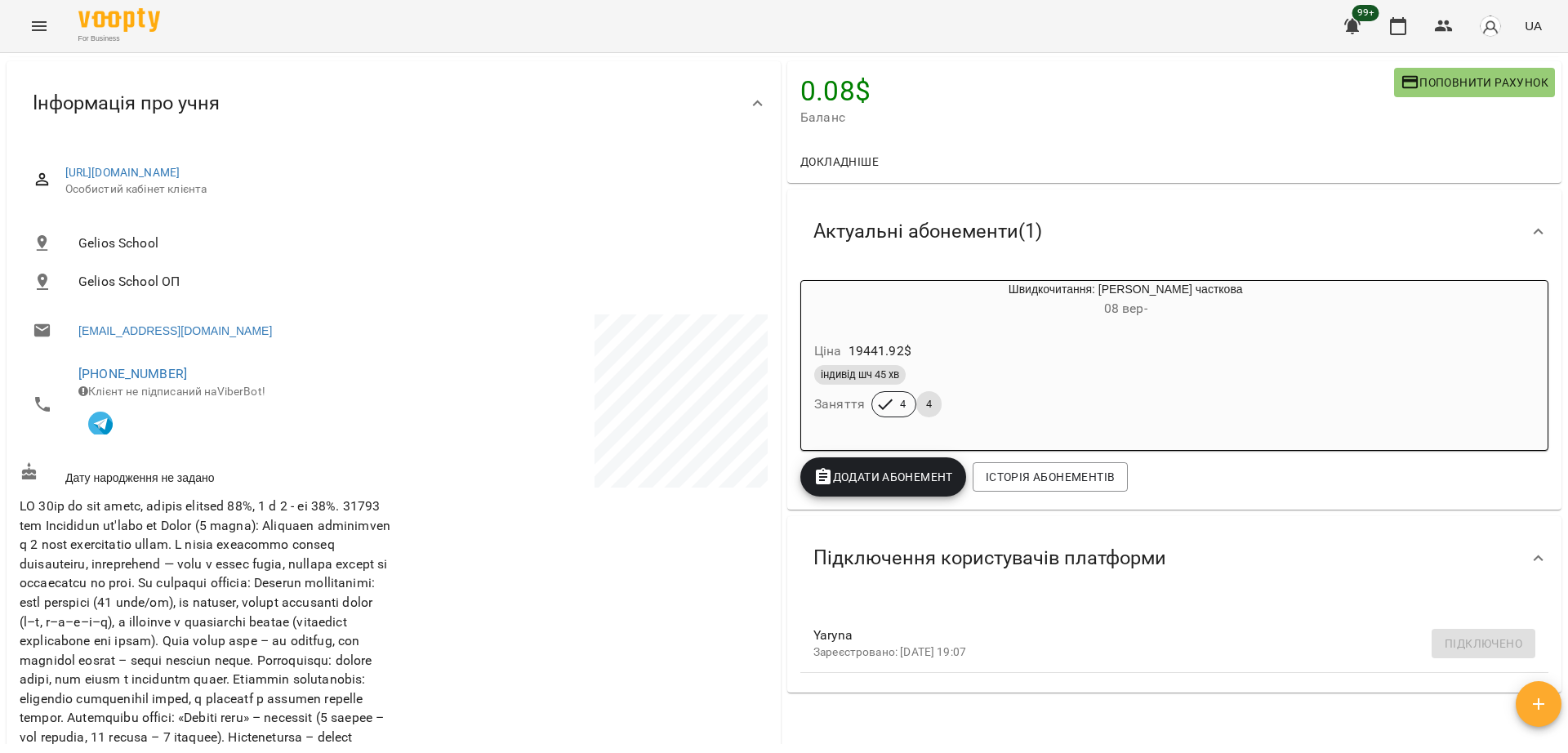
scroll to position [130, 0]
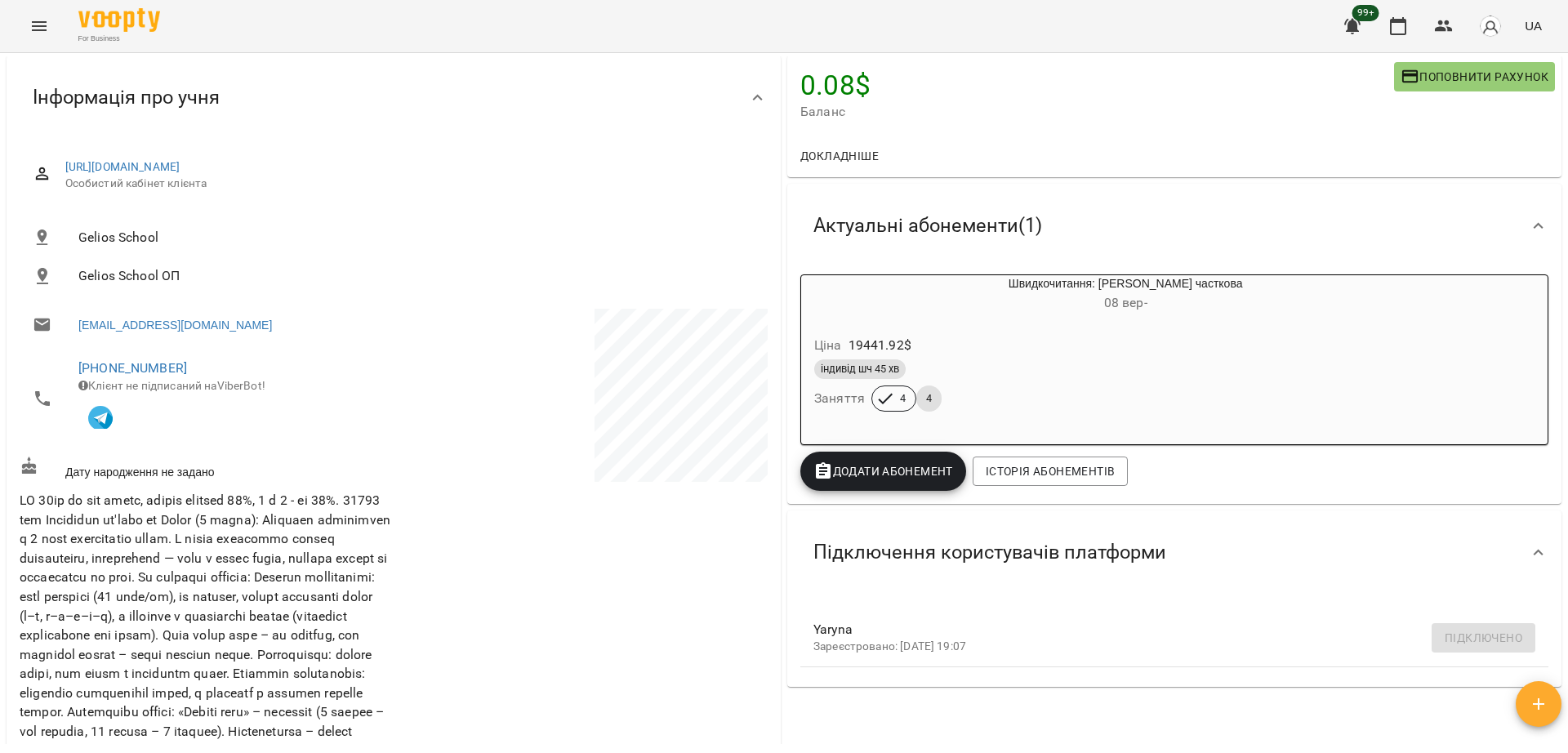
click at [173, 75] on div "Інформація про учня" at bounding box center [126, 98] width 213 height 51
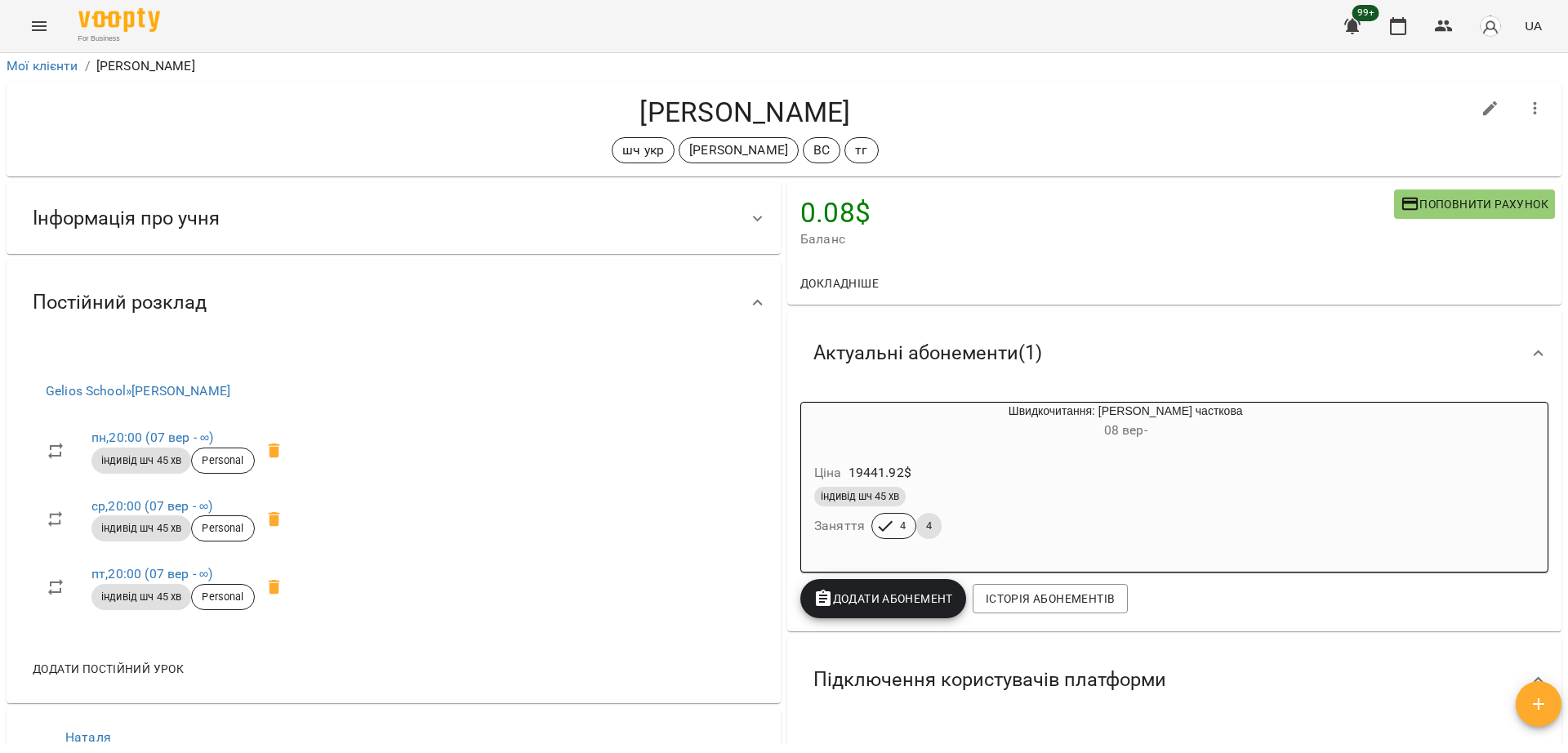
scroll to position [0, 0]
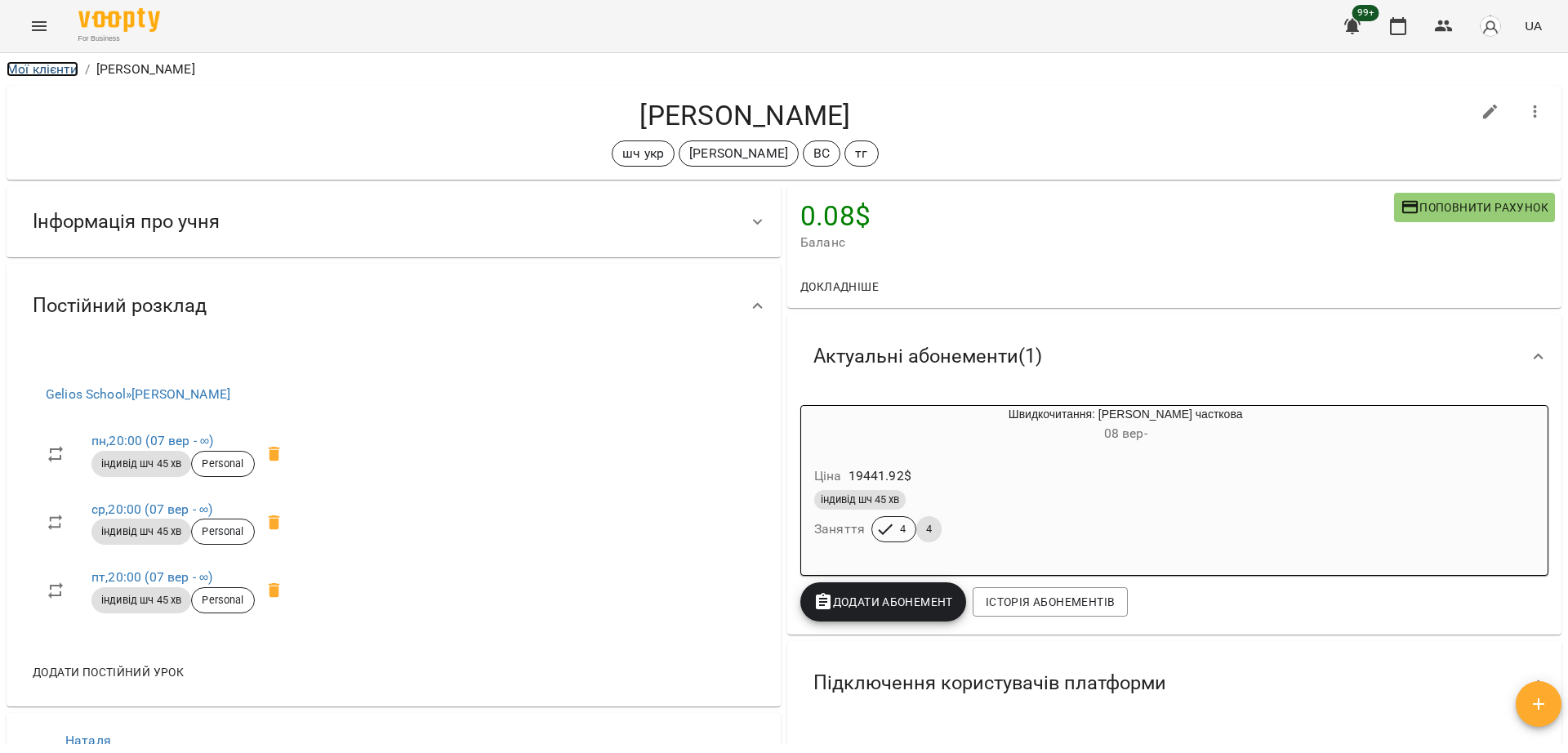
click at [40, 74] on link "Мої клієнти" at bounding box center [43, 69] width 72 height 15
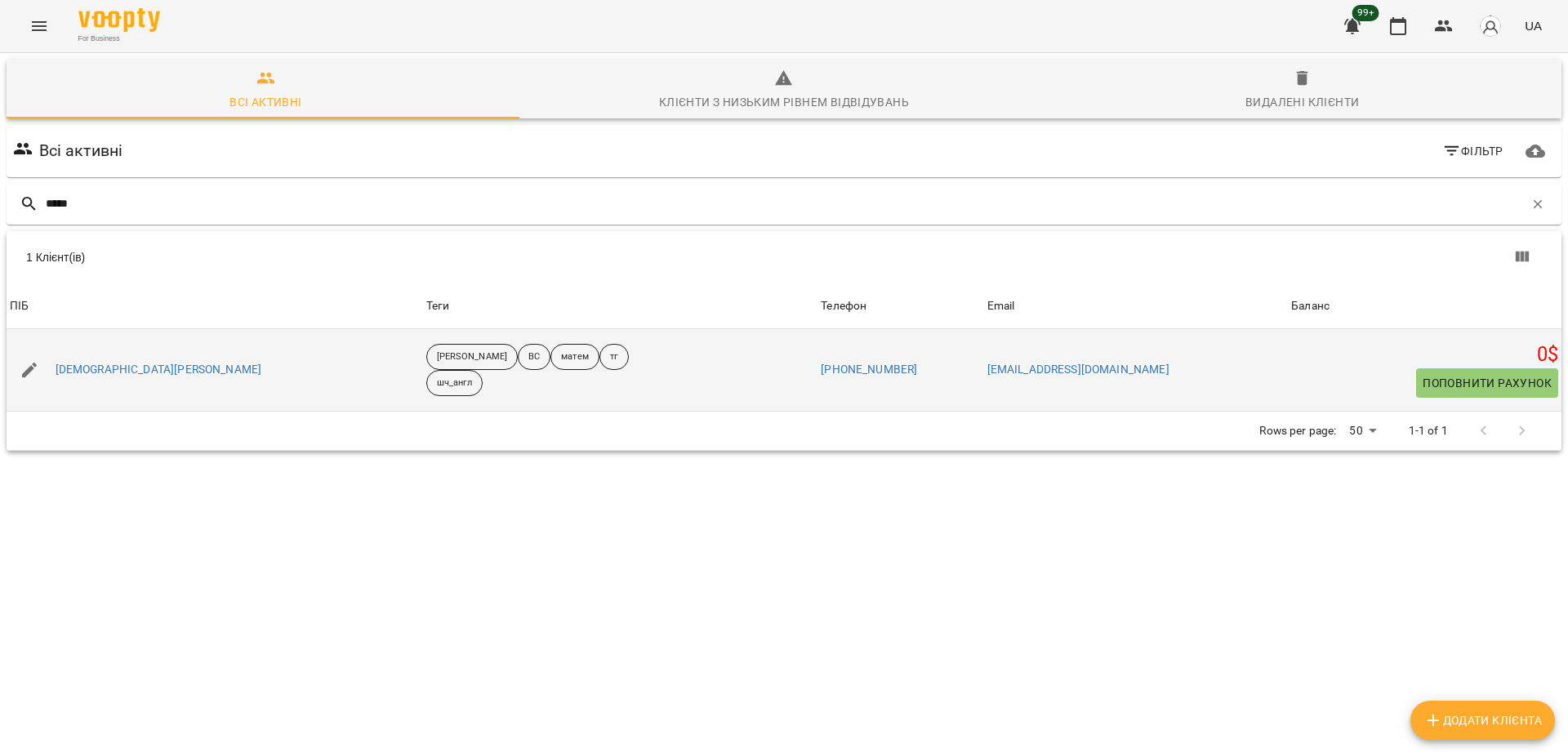
type input "*****"
drag, startPoint x: 152, startPoint y: 371, endPoint x: 130, endPoint y: 370, distance: 22.0
click at [130, 370] on div "Савіна Саввінус" at bounding box center [215, 370] width 417 height 45
click at [130, 370] on link "Савіна Саввінус" at bounding box center [159, 370] width 207 height 16
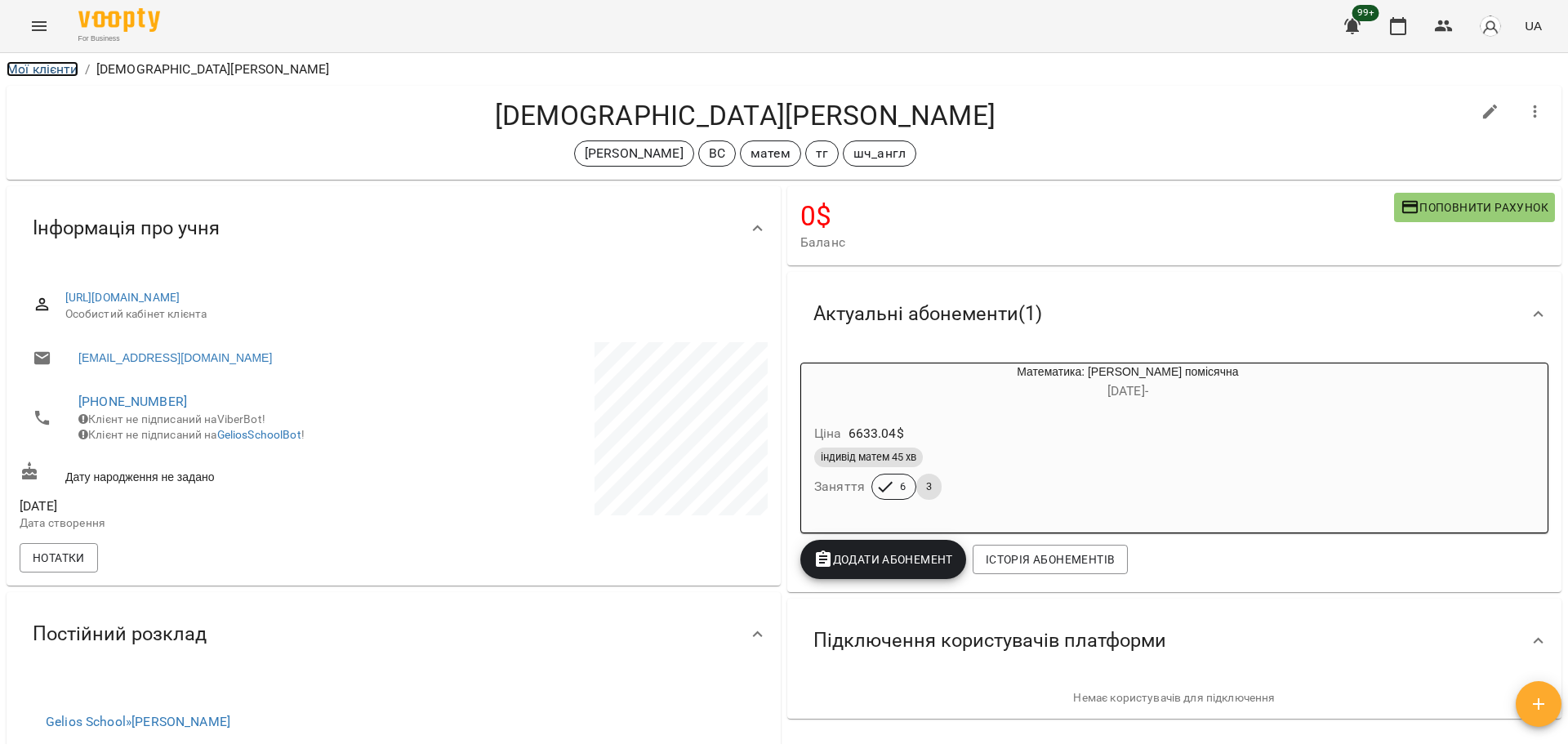
click at [77, 64] on link "Мої клієнти" at bounding box center [43, 69] width 72 height 15
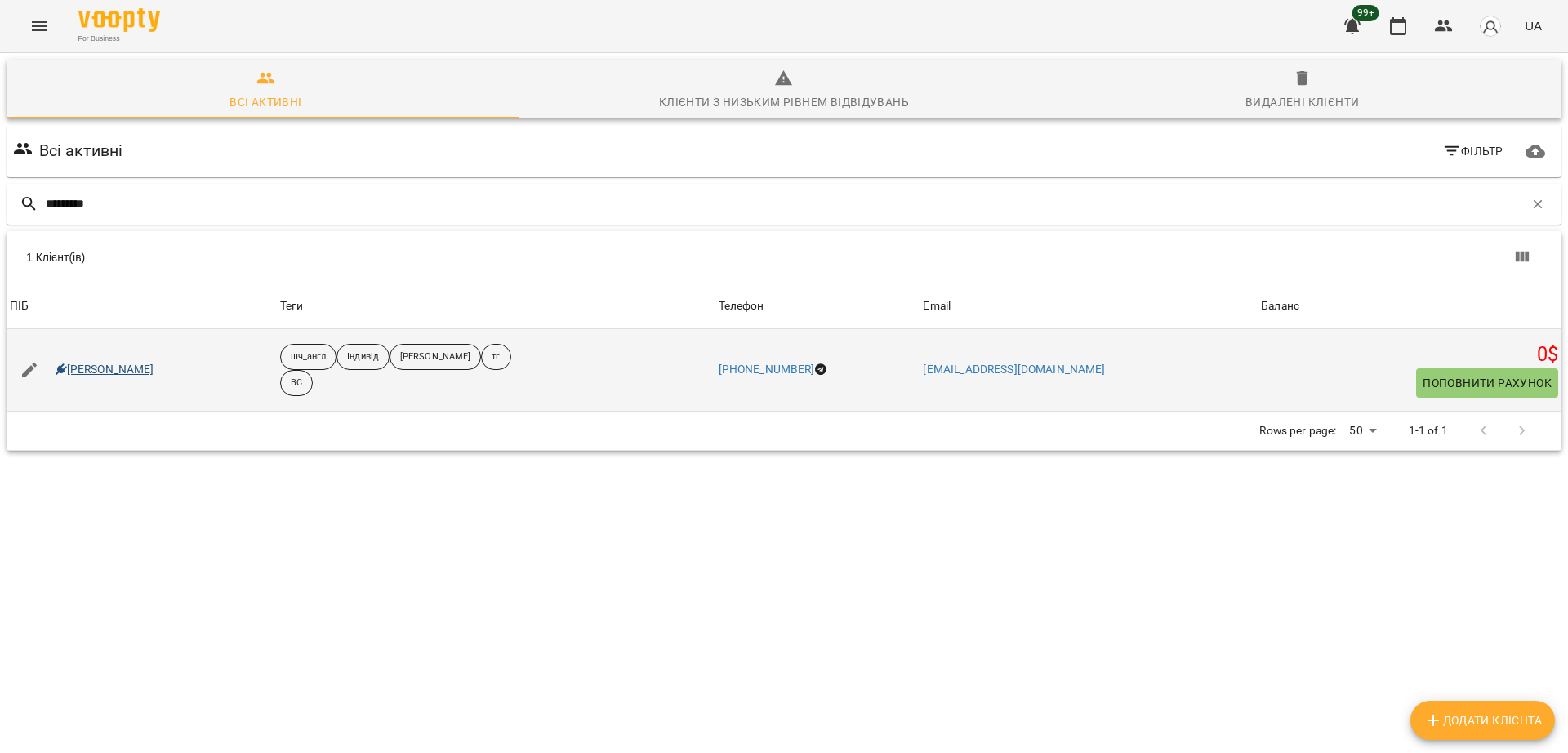
type input "*********"
click at [117, 364] on link "Данило Пентискул" at bounding box center [105, 370] width 99 height 16
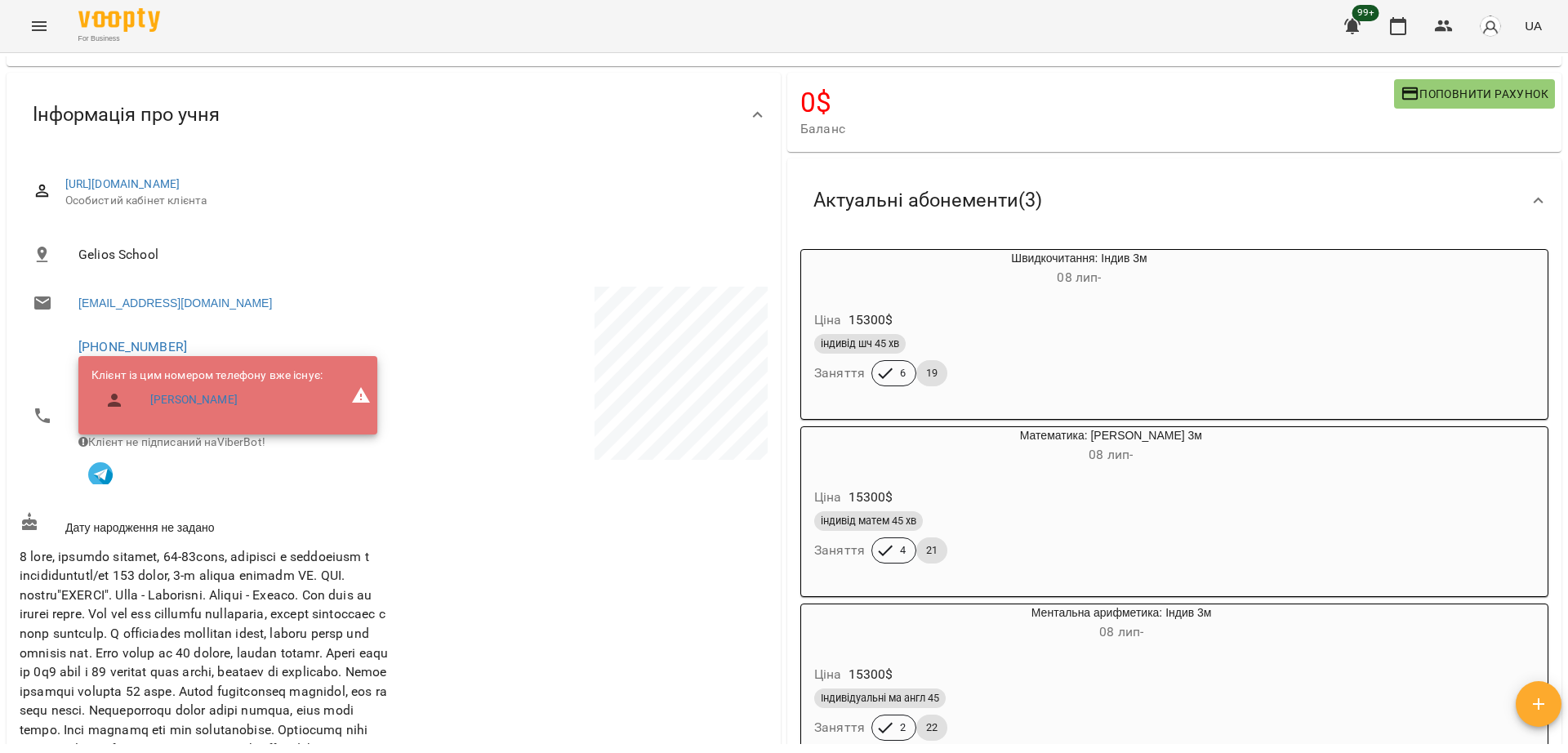
scroll to position [130, 0]
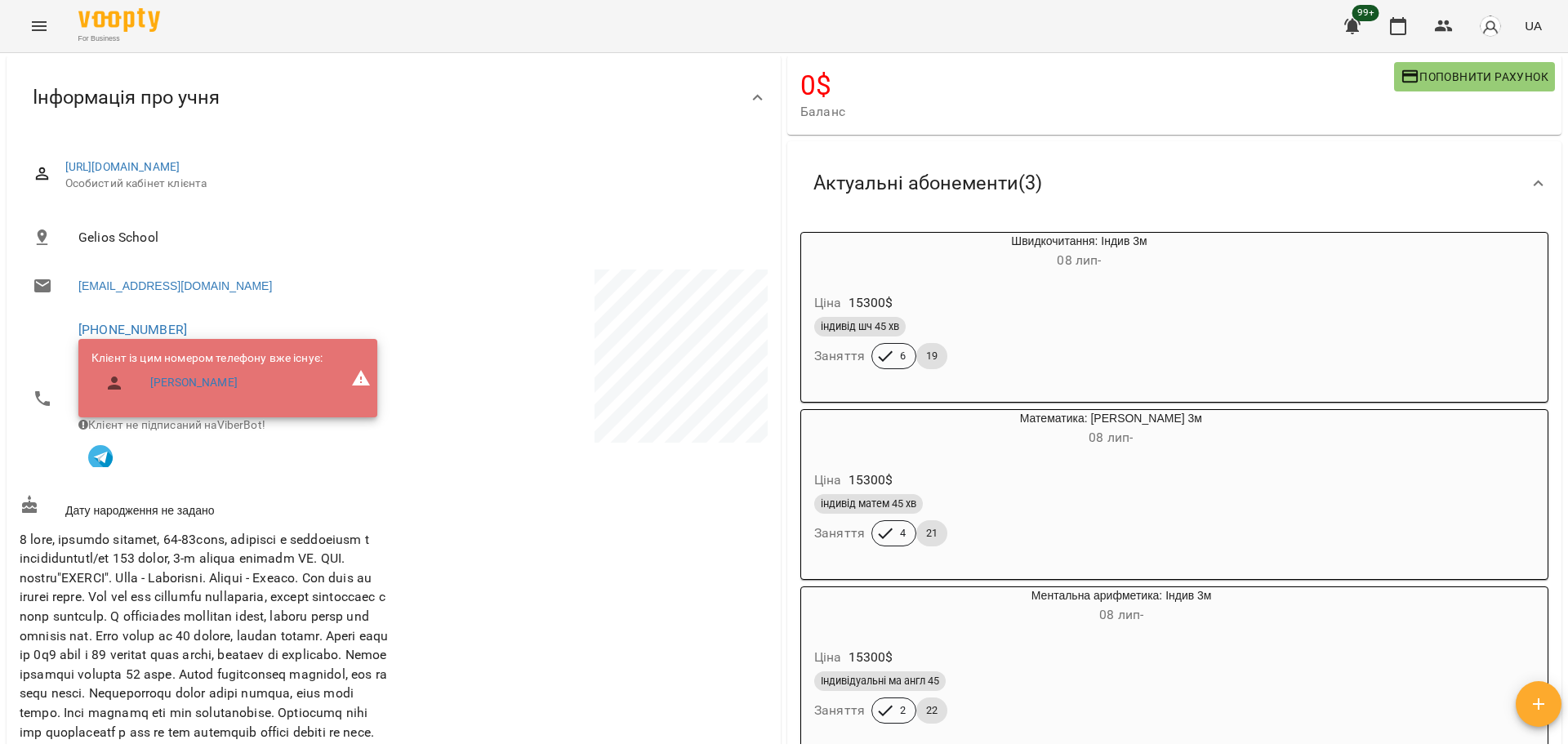
click at [51, 37] on button "Menu" at bounding box center [39, 27] width 39 height 39
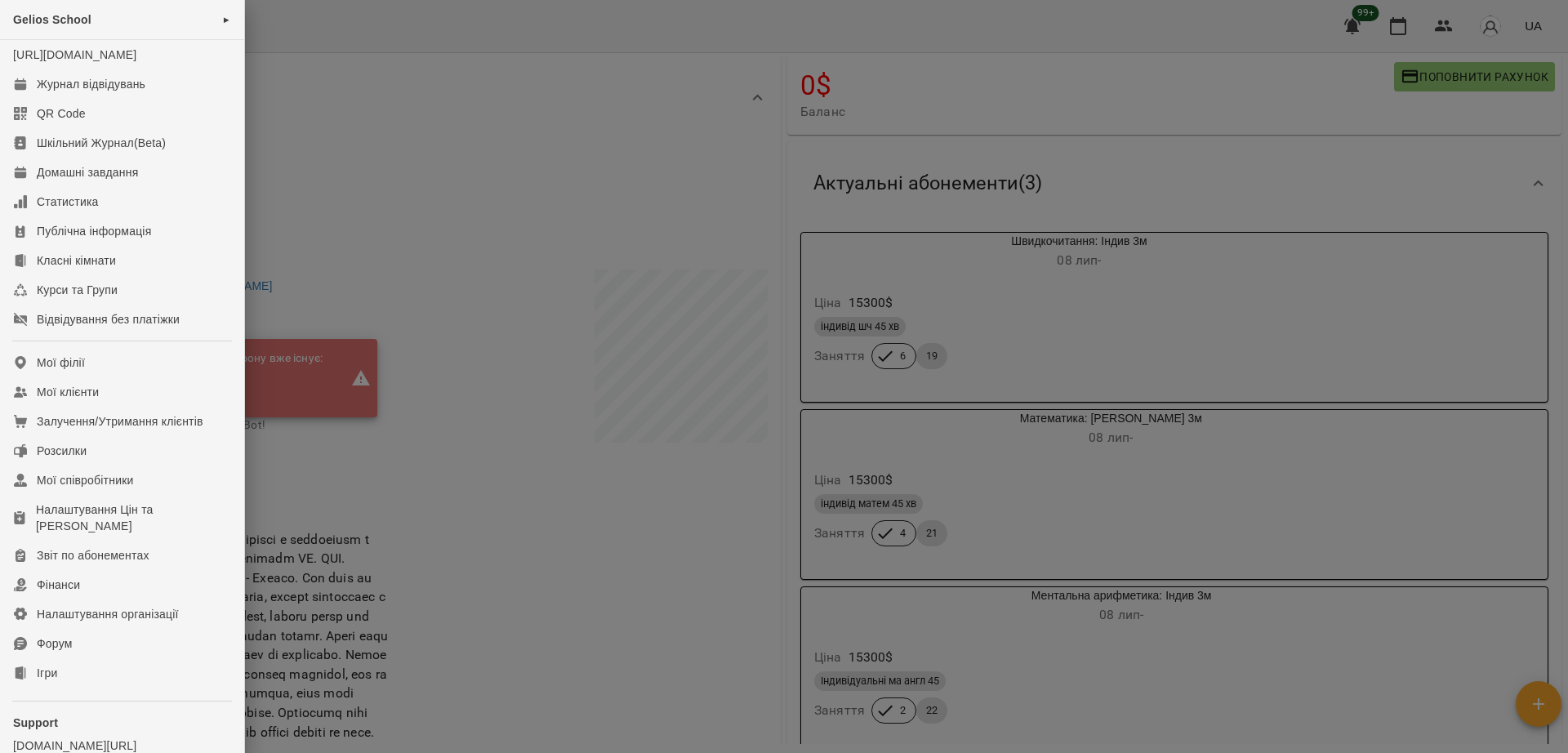
click at [314, 137] on div at bounding box center [784, 376] width 1568 height 753
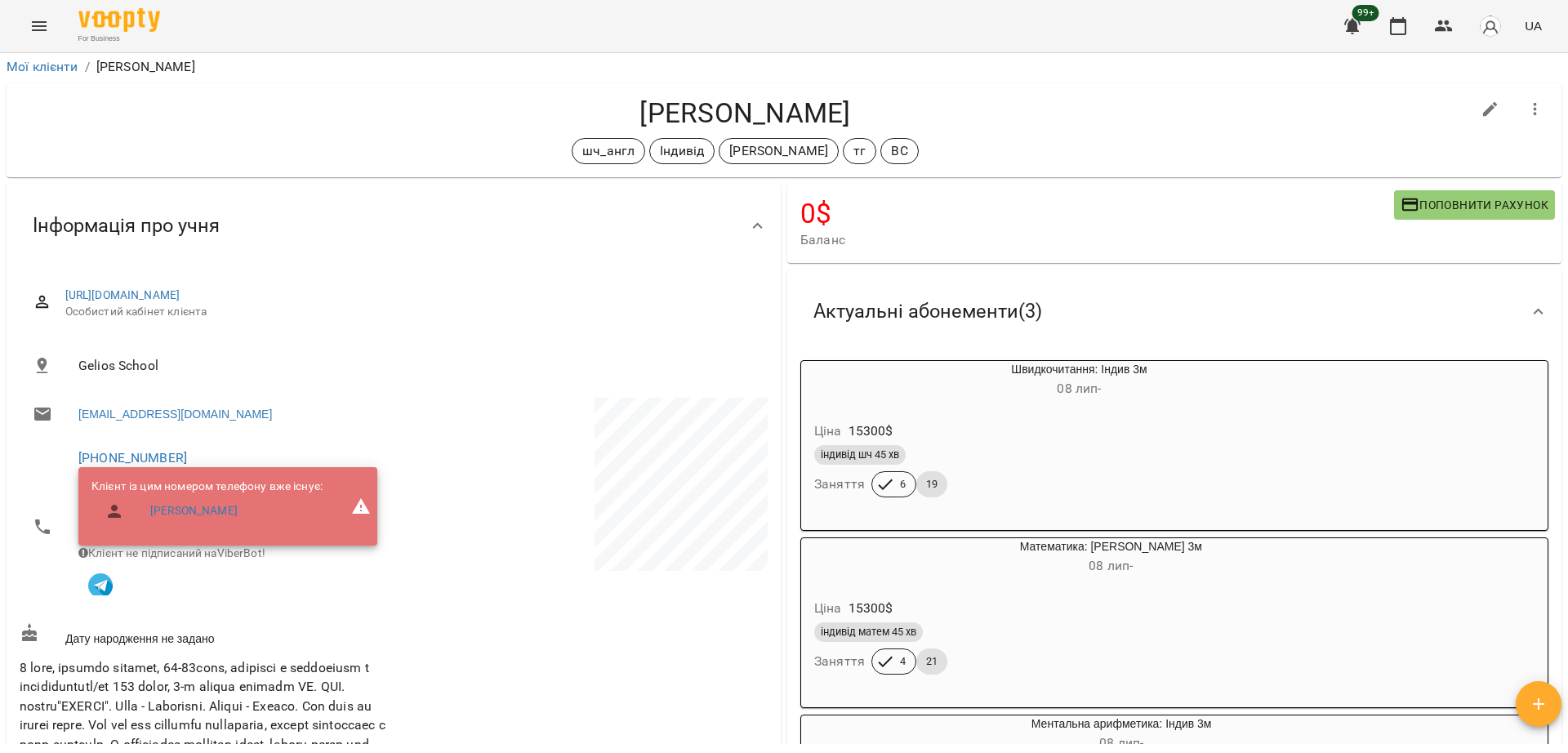
scroll to position [0, 0]
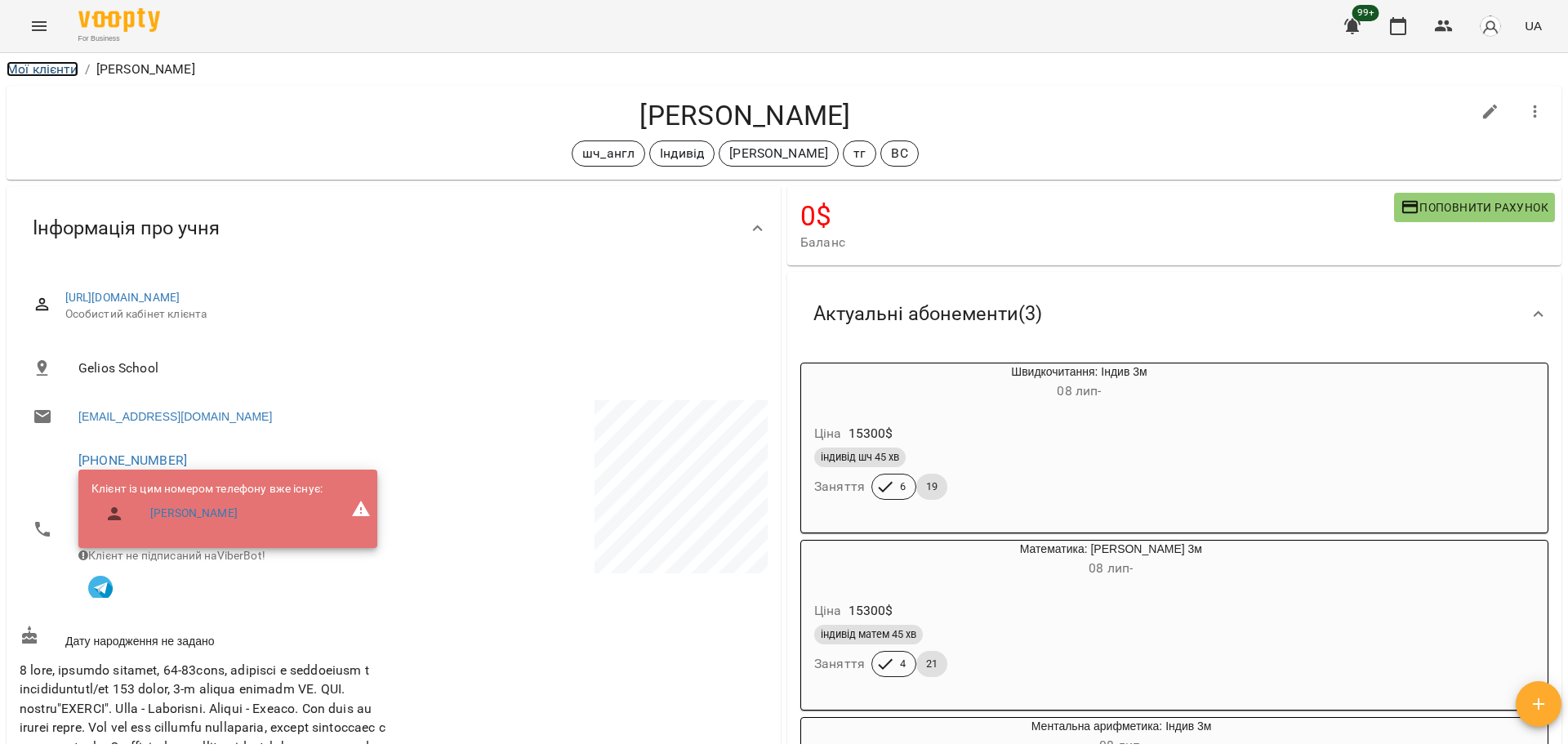
click at [40, 63] on link "Мої клієнти" at bounding box center [43, 69] width 72 height 15
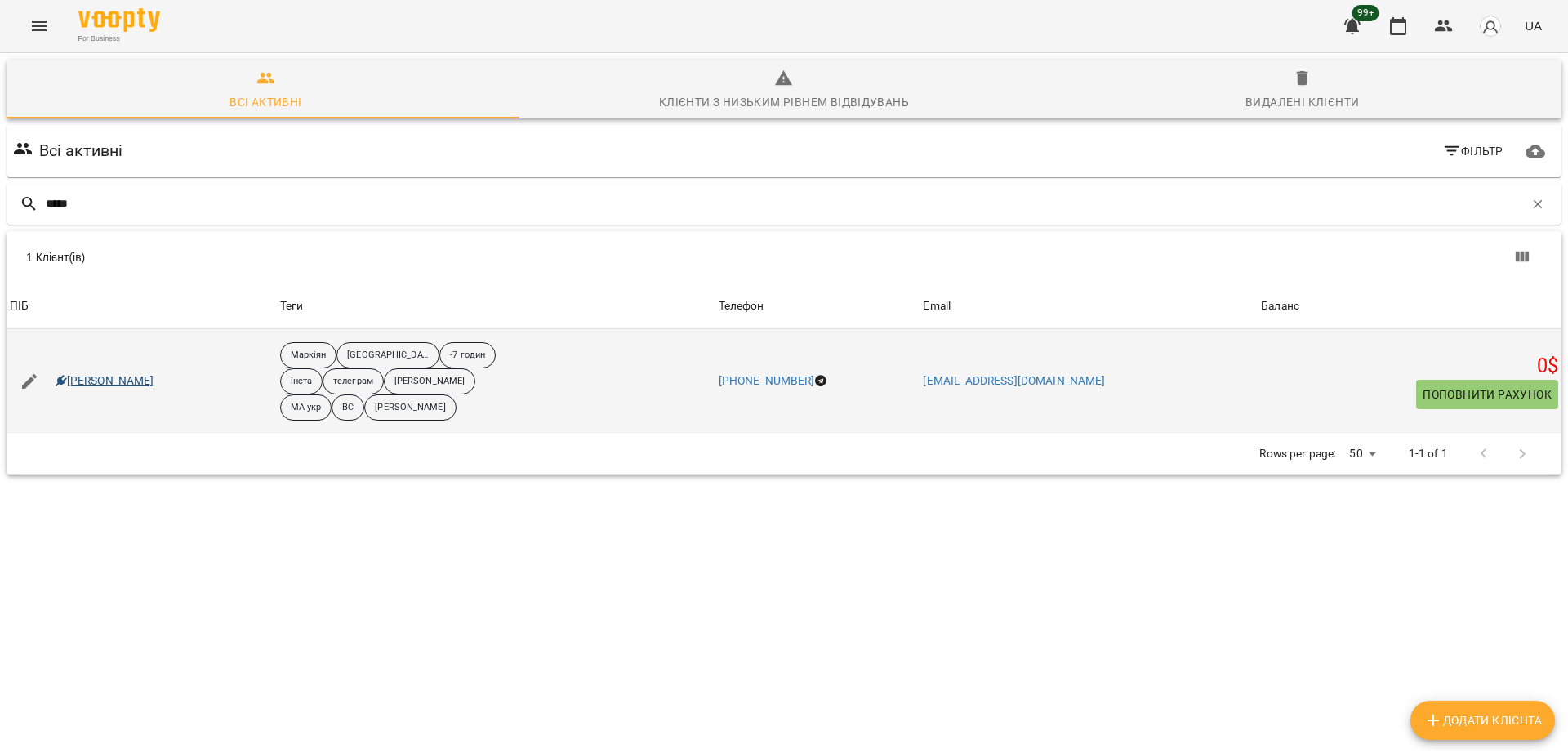
type input "*****"
click at [114, 384] on link "Емілі Галко" at bounding box center [105, 381] width 99 height 16
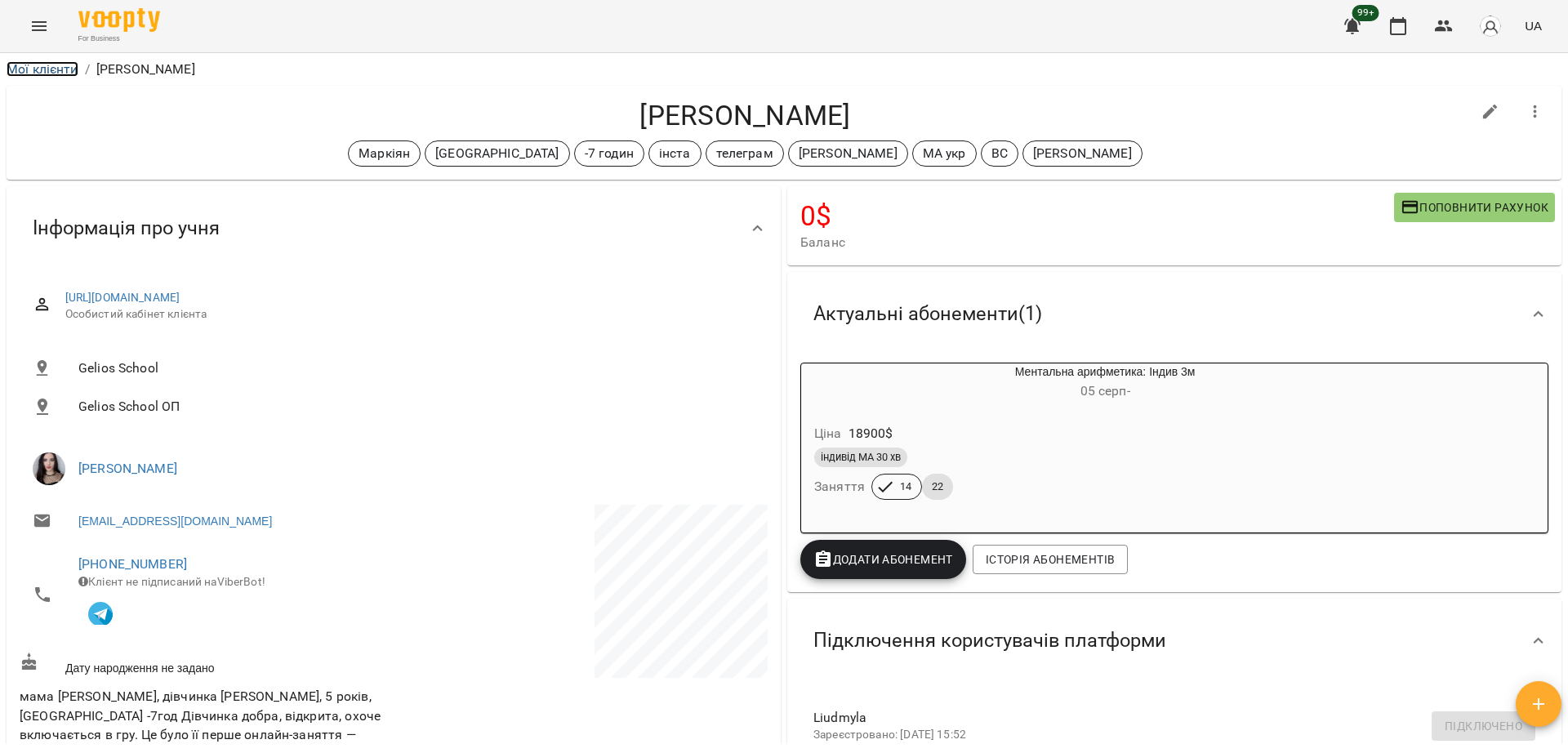
click at [69, 68] on link "Мої клієнти" at bounding box center [43, 69] width 72 height 15
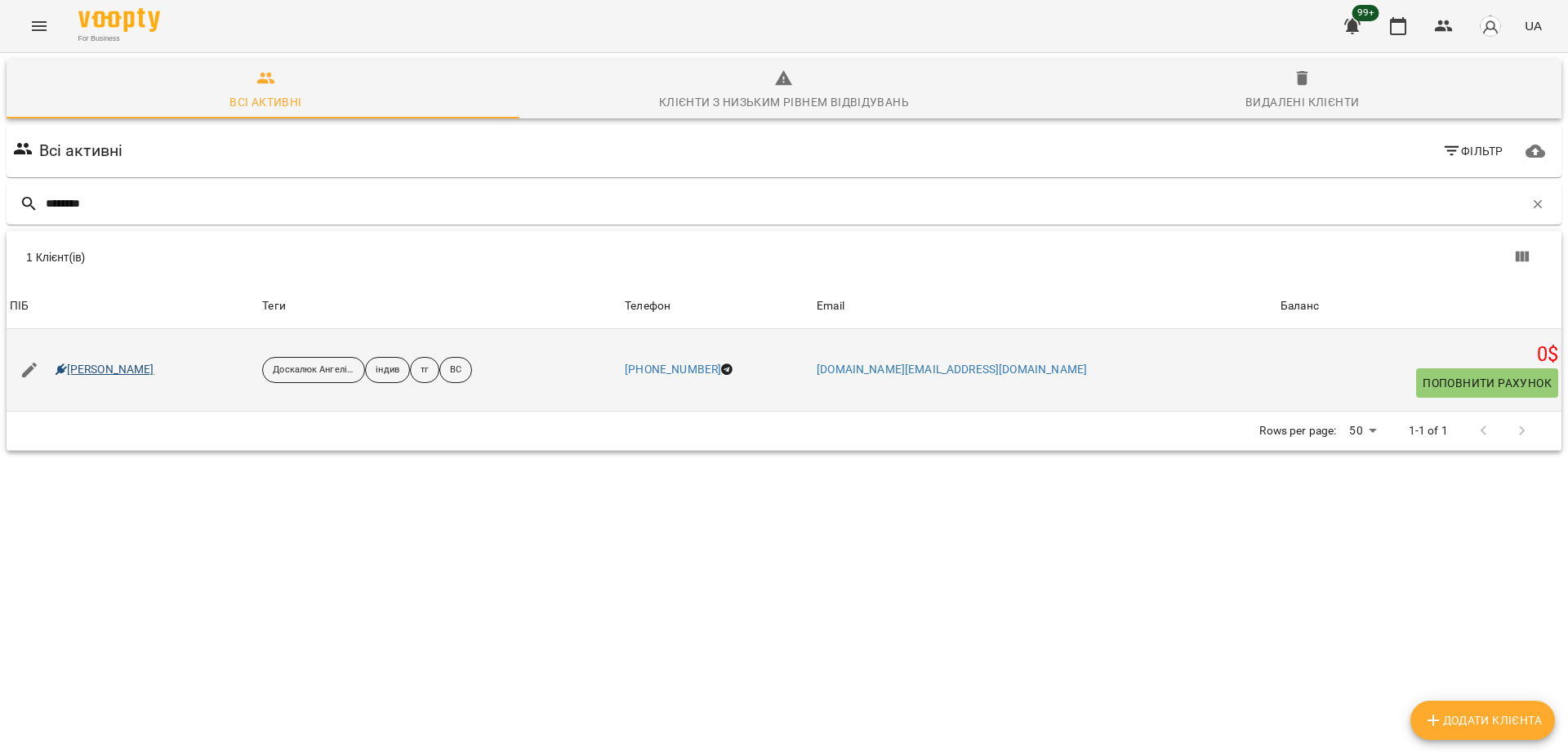
type input "********"
click at [135, 367] on link "[PERSON_NAME]" at bounding box center [105, 370] width 99 height 16
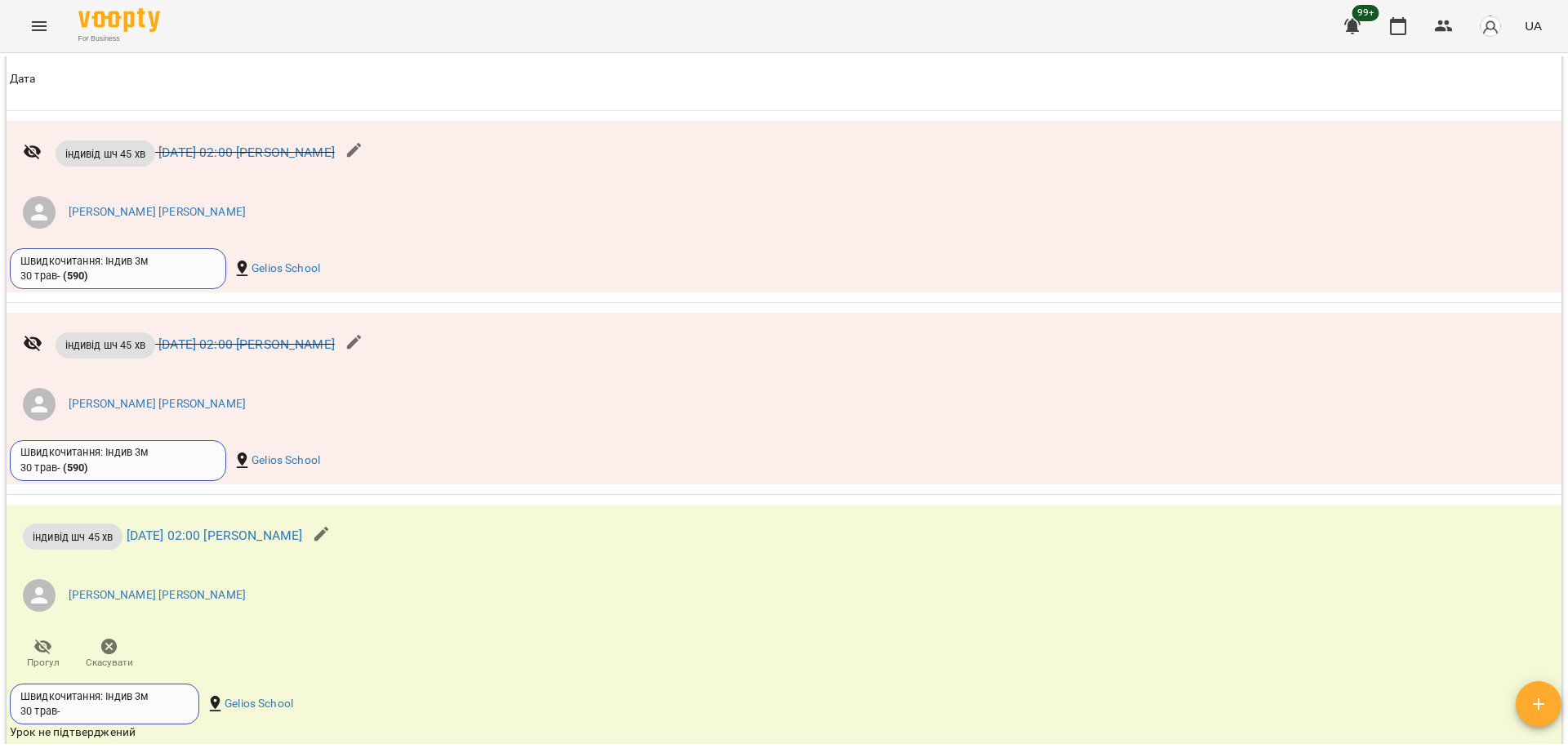
scroll to position [1838, 0]
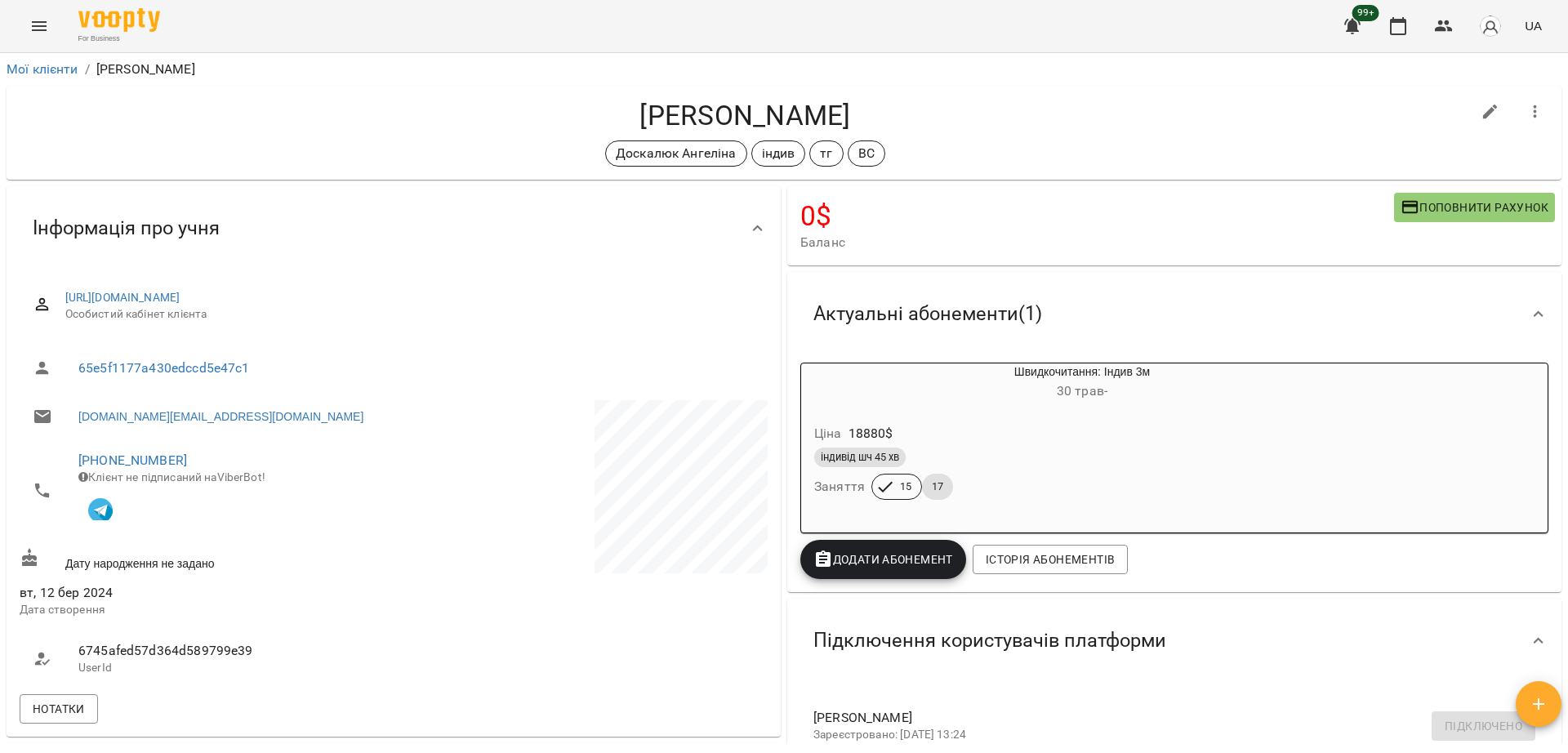
click at [188, 156] on div "[PERSON_NAME] індив тг ВС" at bounding box center [745, 154] width 1451 height 26
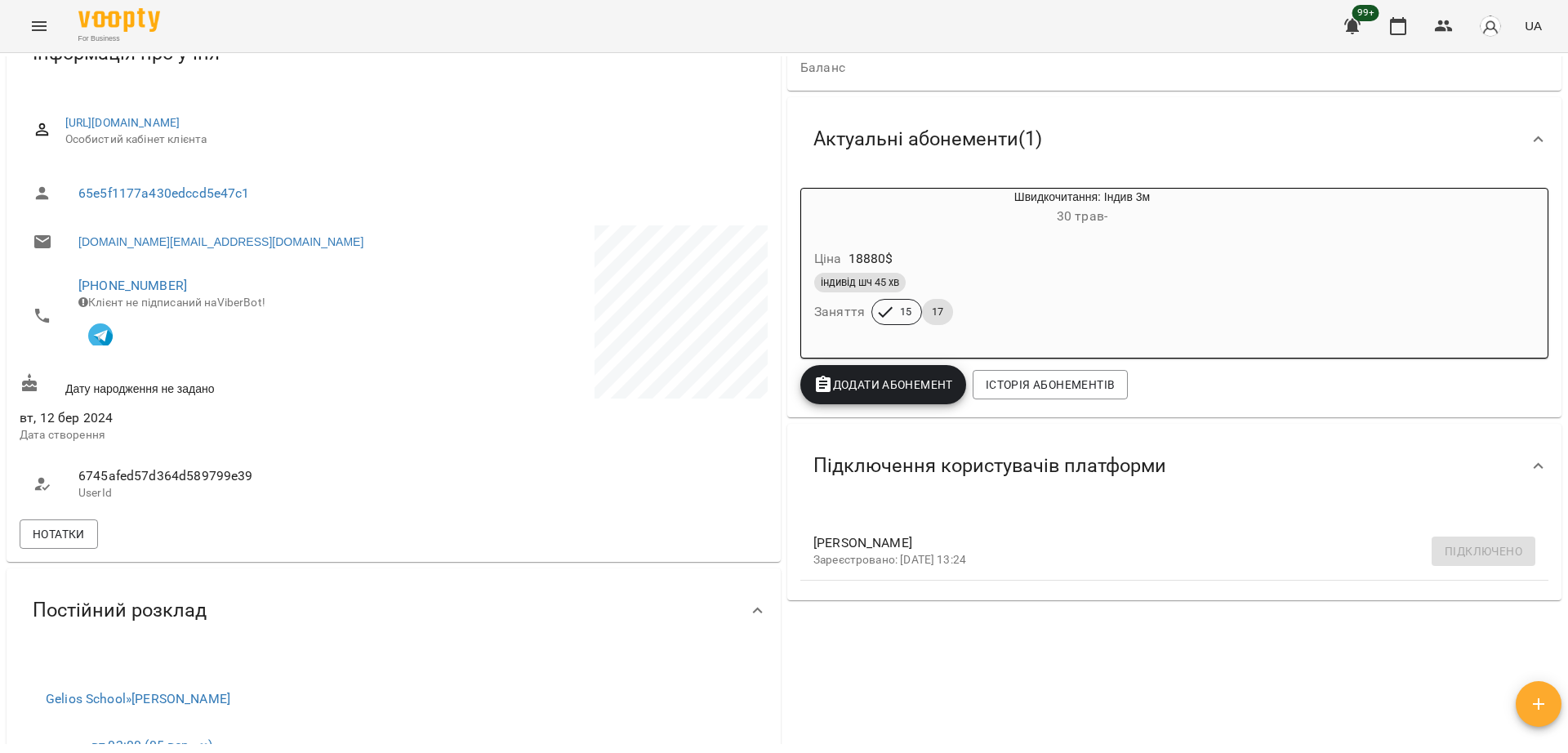
scroll to position [208, 0]
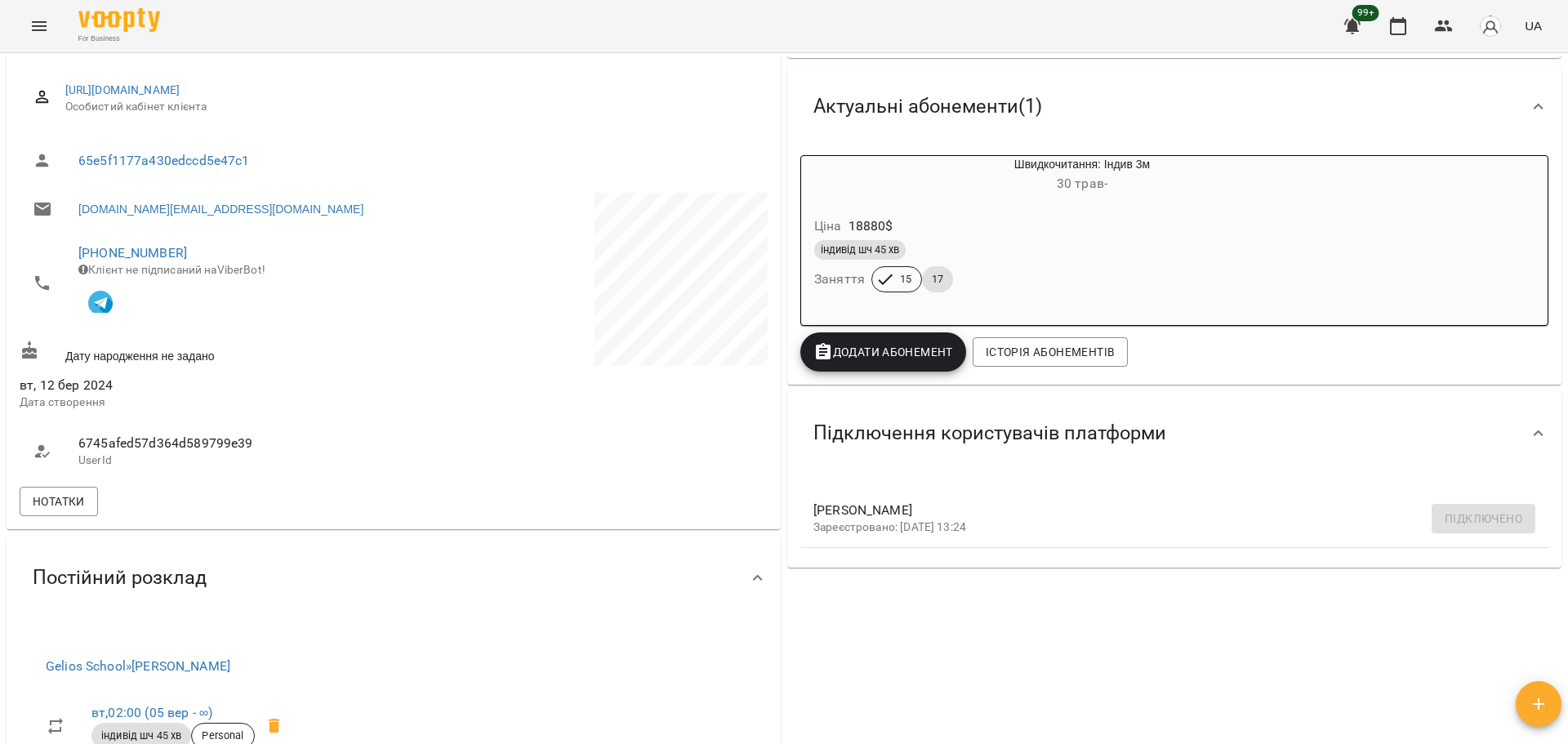
drag, startPoint x: 161, startPoint y: 247, endPoint x: 164, endPoint y: 232, distance: 15.3
click at [164, 232] on div "[PHONE_NUMBER] Клієнт не підписаний на ViberBot!" at bounding box center [205, 283] width 377 height 109
drag, startPoint x: 177, startPoint y: 245, endPoint x: 78, endPoint y: 254, distance: 99.4
click at [78, 254] on span "[PHONE_NUMBER]" at bounding box center [227, 253] width 299 height 20
copy link "[PHONE_NUMBER]"
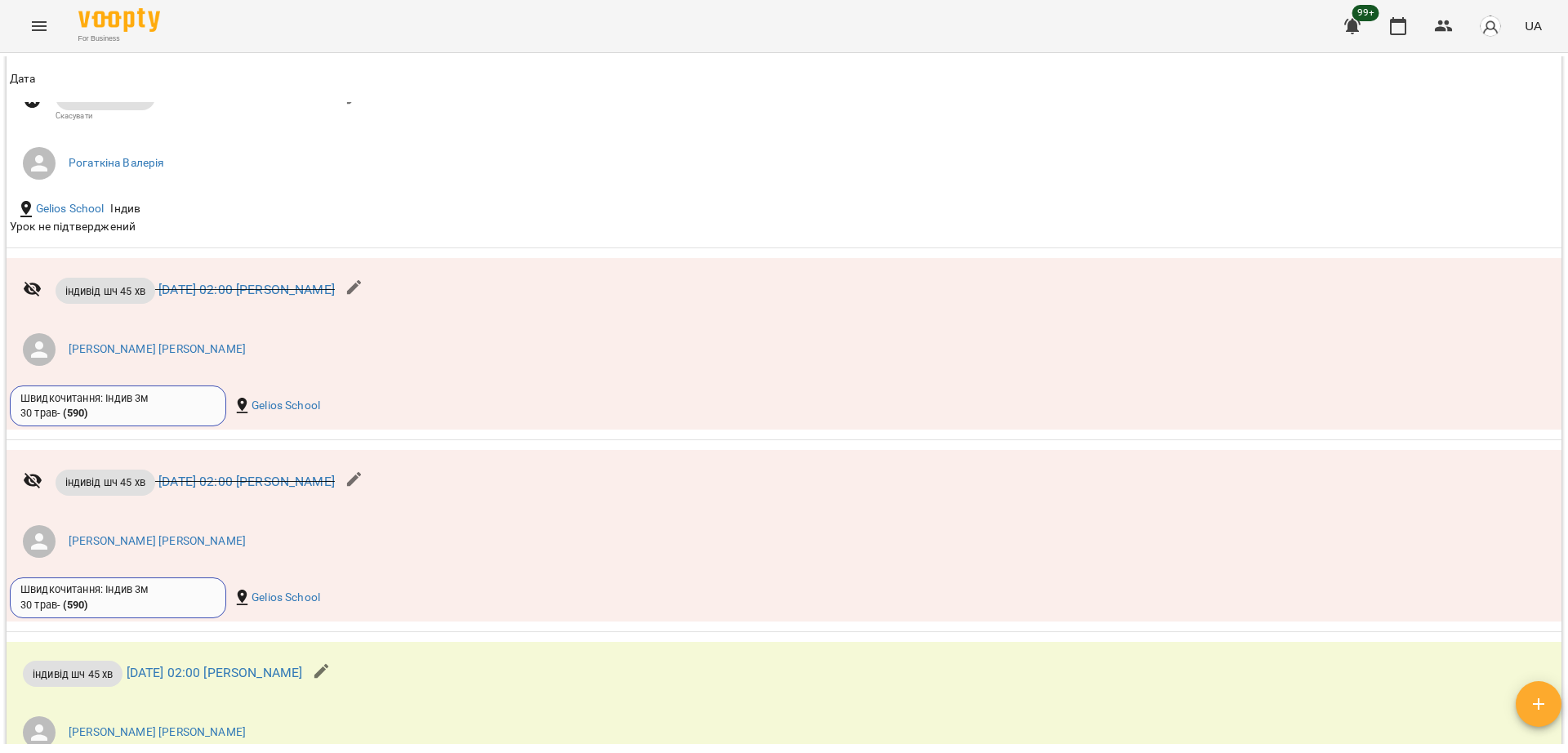
scroll to position [1683, 0]
